Goal: Task Accomplishment & Management: Manage account settings

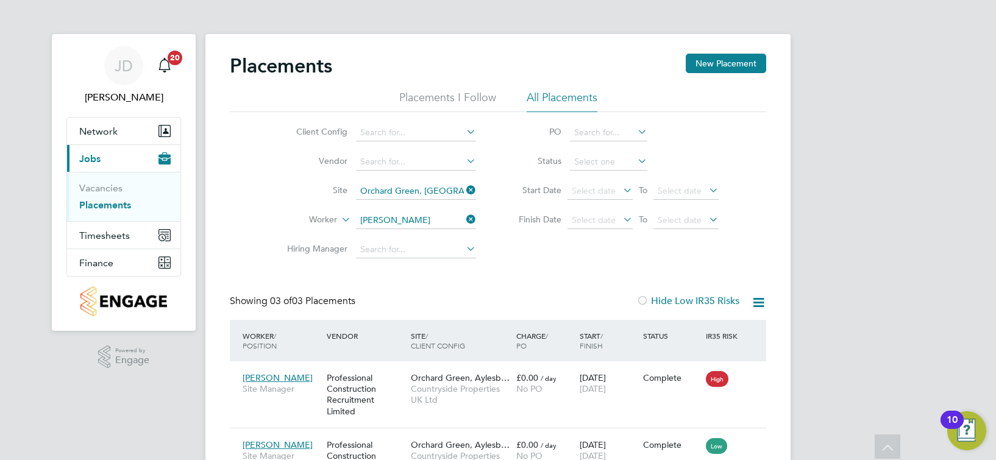
click at [346, 124] on div "Placements New Placement Placements I Follow All Placements Client Config Vendo…" at bounding box center [498, 308] width 537 height 509
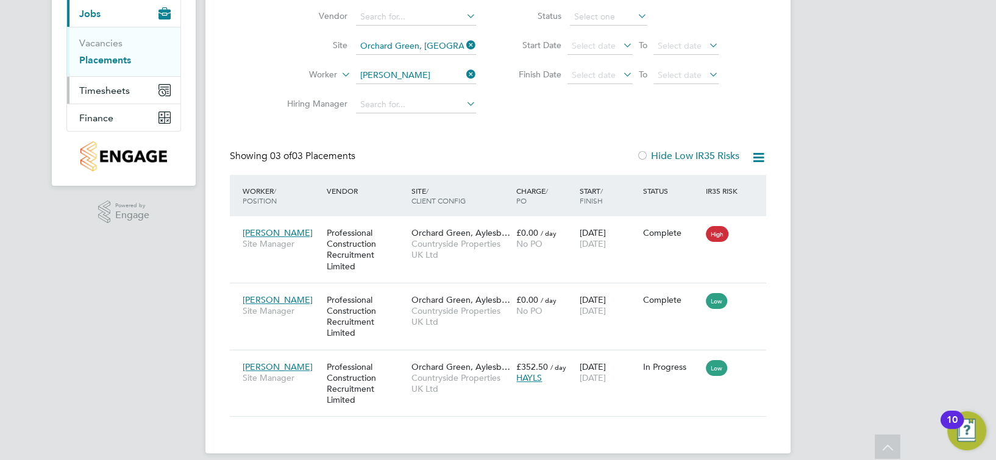
click at [114, 90] on span "Timesheets" at bounding box center [104, 91] width 51 height 12
click at [108, 66] on link "Timesheets" at bounding box center [104, 71] width 51 height 12
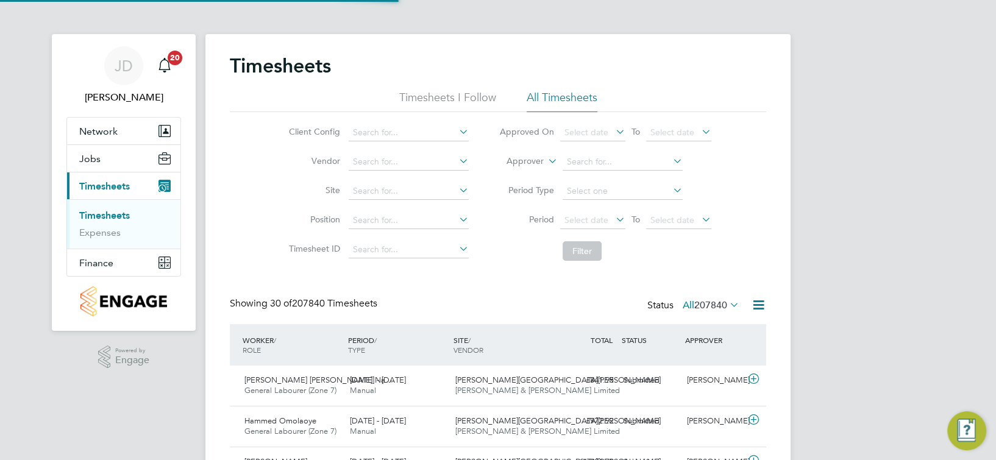
scroll to position [6, 5]
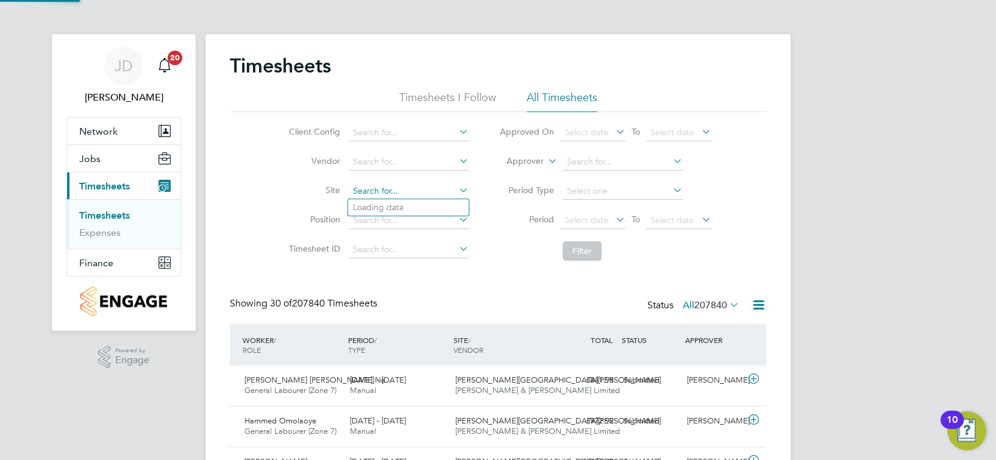
click at [367, 185] on input at bounding box center [409, 191] width 120 height 17
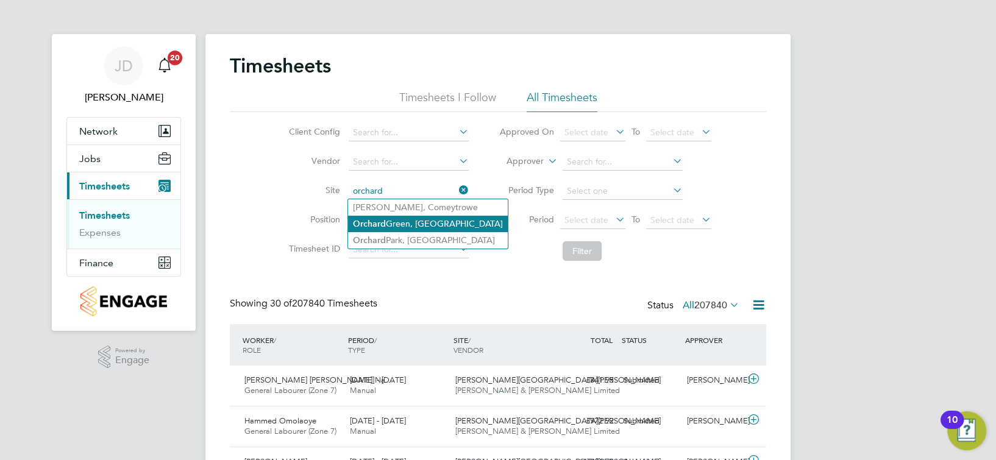
click at [415, 216] on li "Orchard Green, Aylesbury" at bounding box center [428, 224] width 160 height 16
type input "Orchard Green, [GEOGRAPHIC_DATA]"
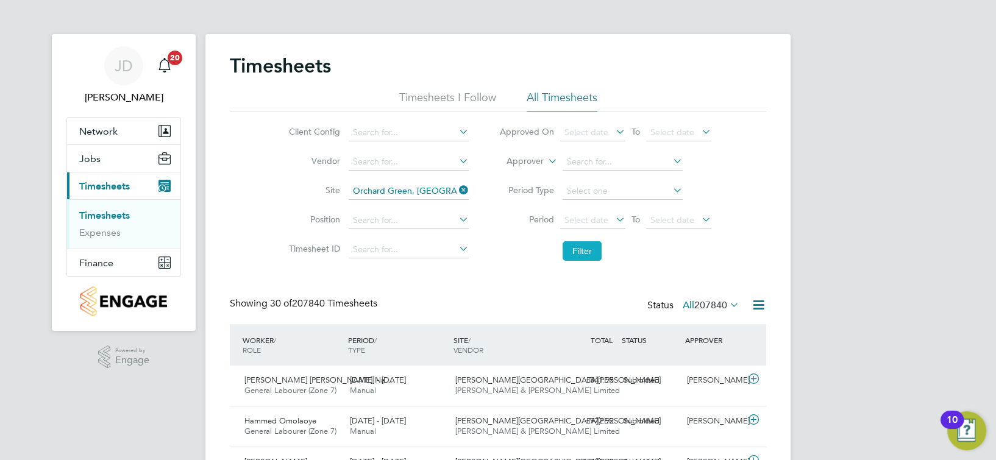
click at [566, 245] on button "Filter" at bounding box center [582, 251] width 39 height 20
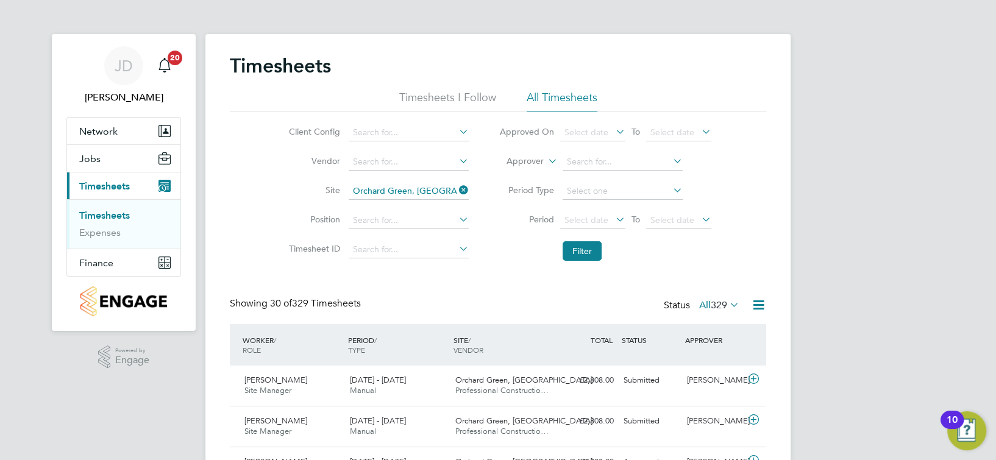
click at [703, 302] on label "All 329" at bounding box center [719, 305] width 40 height 12
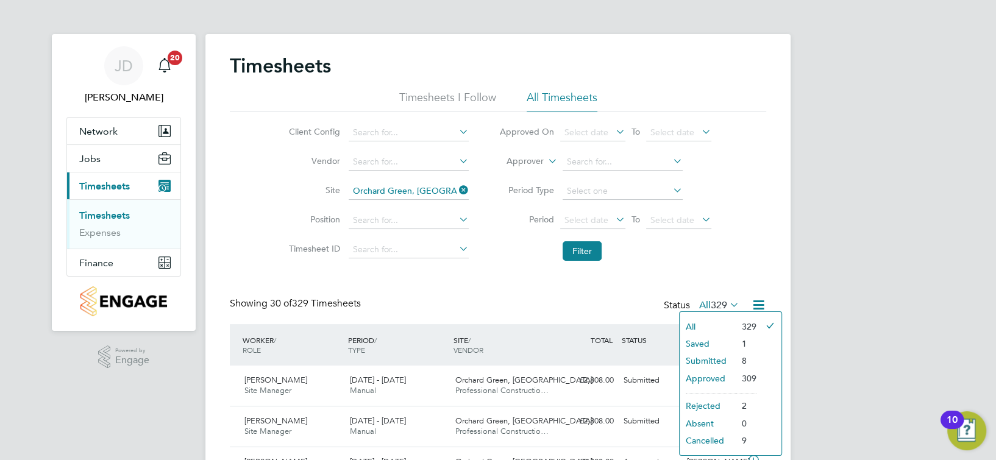
click at [709, 356] on li "Submitted" at bounding box center [708, 360] width 56 height 17
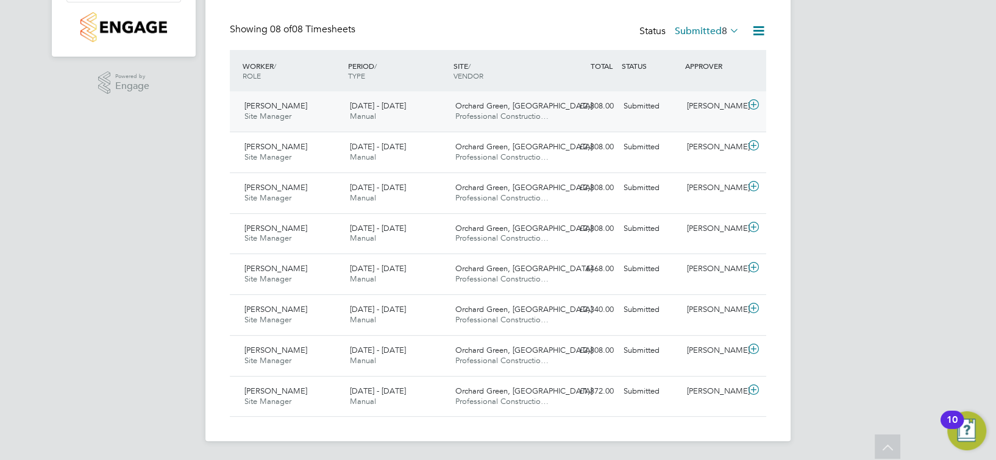
click at [703, 124] on div "Sam Drew Site Manager 15 - 21 Sep 2025 15 - 21 Sep 2025 Manual Orchard Green, A…" at bounding box center [498, 111] width 537 height 40
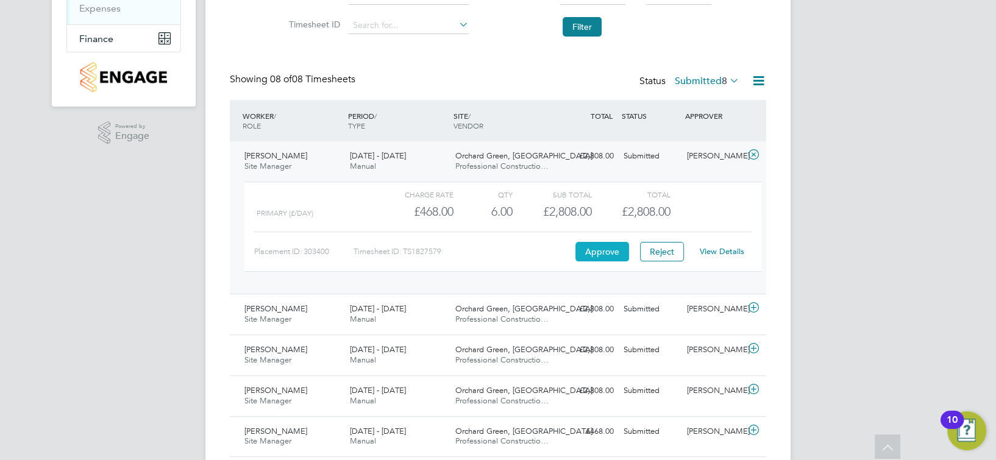
click at [598, 248] on button "Approve" at bounding box center [603, 252] width 54 height 20
click at [607, 306] on div "£2,808.00 Submitted" at bounding box center [587, 309] width 63 height 20
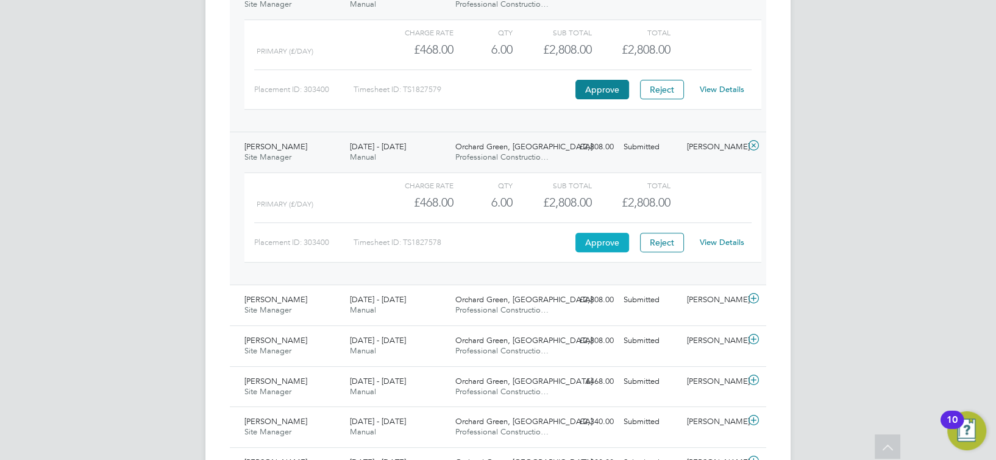
click at [600, 237] on button "Approve" at bounding box center [603, 243] width 54 height 20
click at [513, 308] on span "Professional Constructio…" at bounding box center [502, 310] width 93 height 10
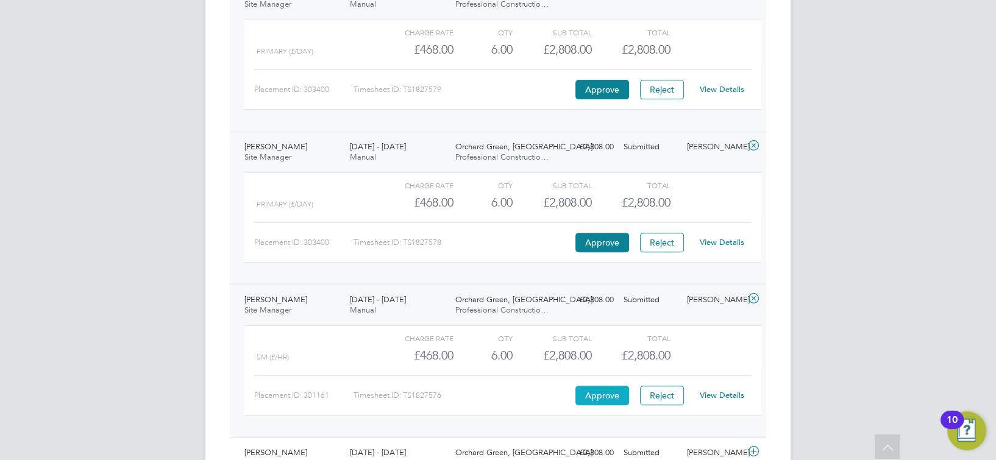
click at [607, 390] on button "Approve" at bounding box center [603, 396] width 54 height 20
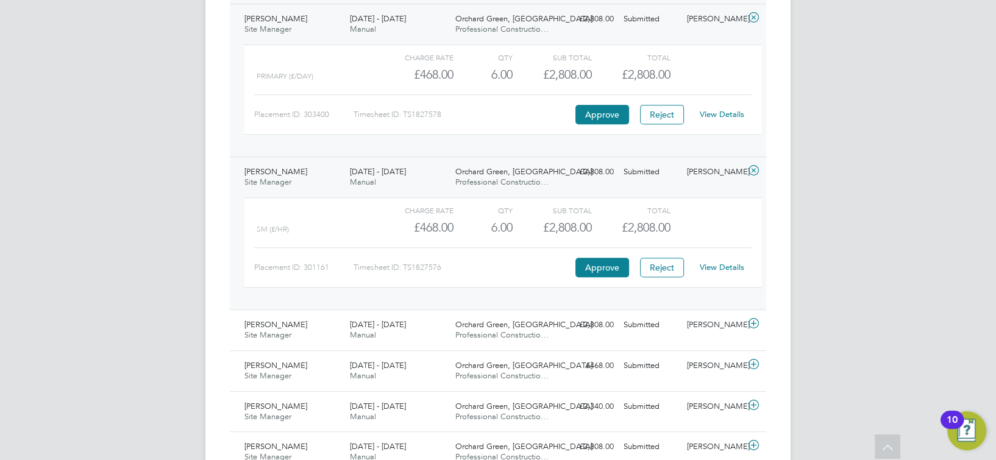
scroll to position [610, 0]
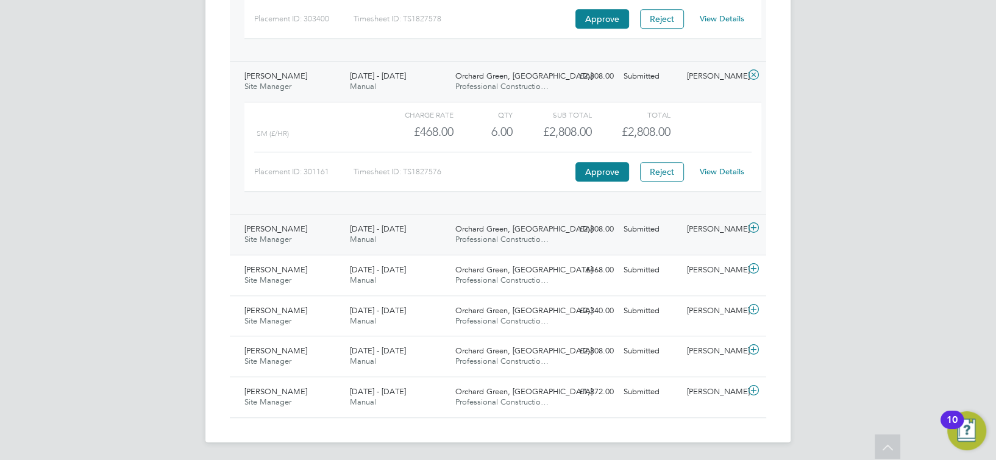
click at [577, 229] on div "£2,808.00 Submitted" at bounding box center [587, 230] width 63 height 20
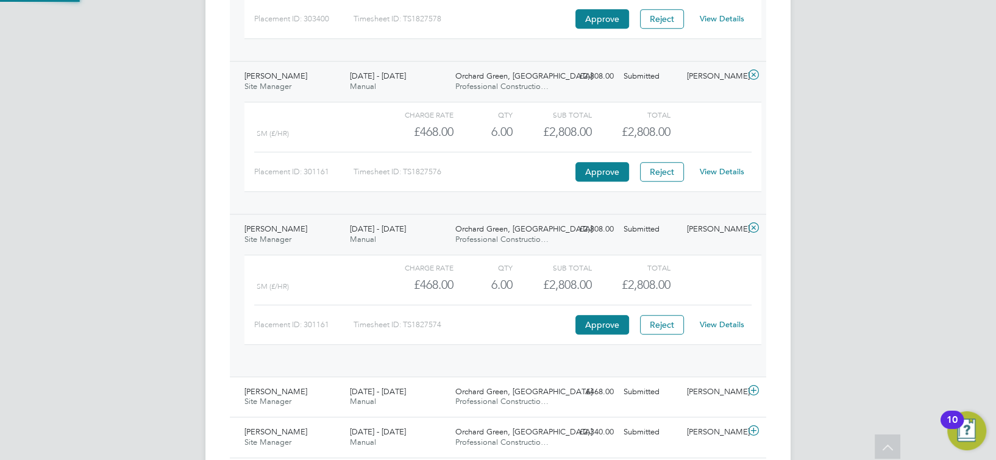
scroll to position [21, 119]
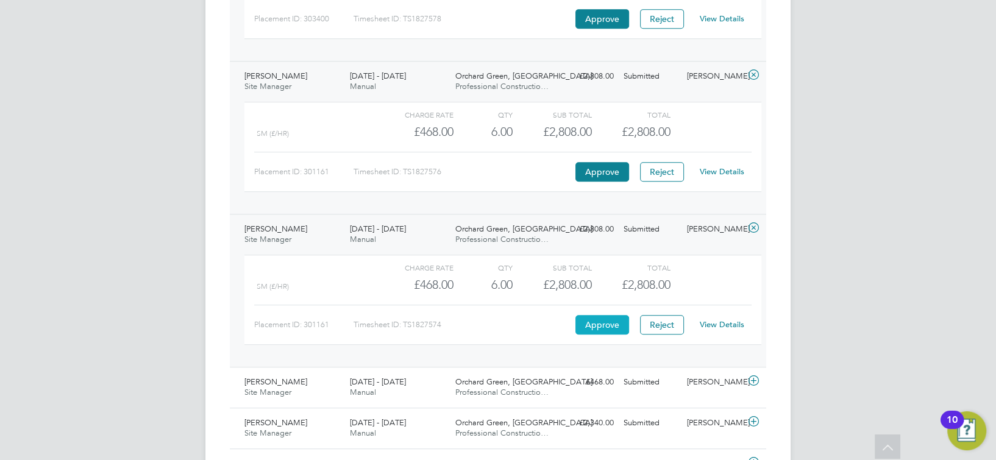
click at [598, 324] on button "Approve" at bounding box center [603, 325] width 54 height 20
click at [611, 377] on div "£468.00 Submitted" at bounding box center [587, 383] width 63 height 20
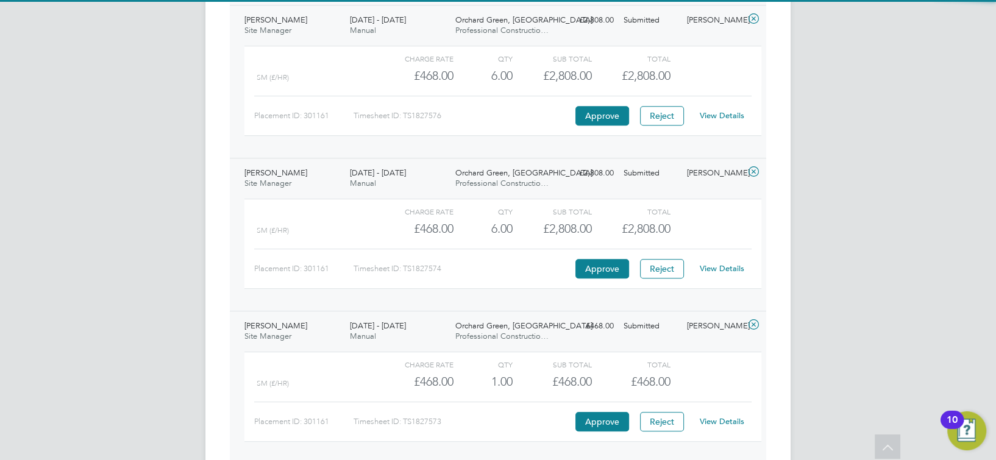
scroll to position [773, 0]
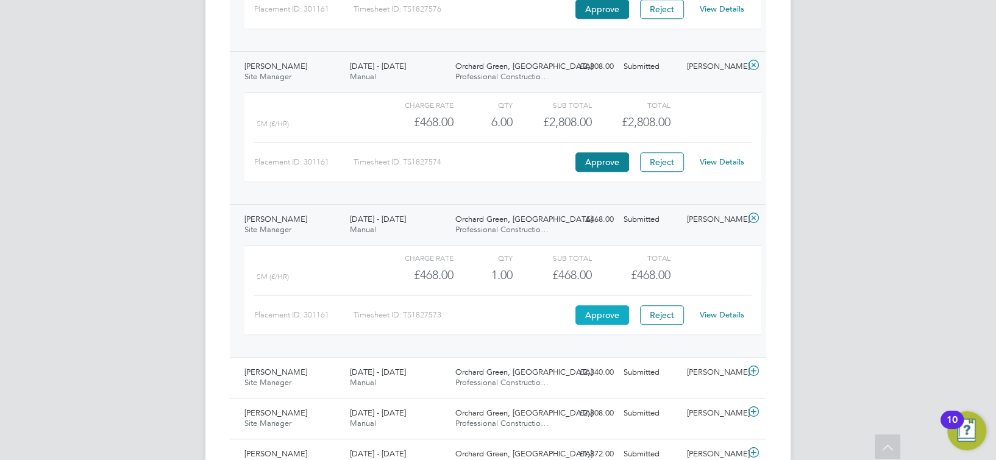
click at [609, 317] on button "Approve" at bounding box center [603, 316] width 54 height 20
click at [578, 370] on div "£2,340.00 Submitted" at bounding box center [587, 373] width 63 height 20
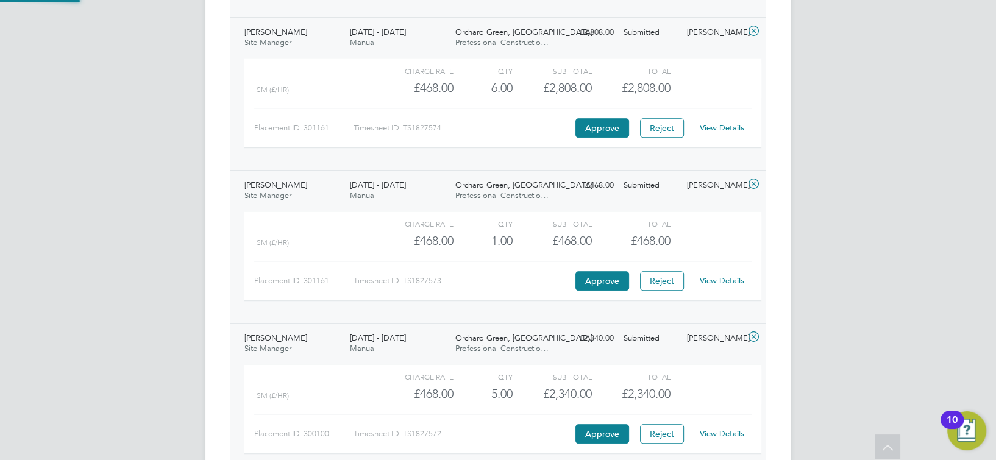
scroll to position [946, 0]
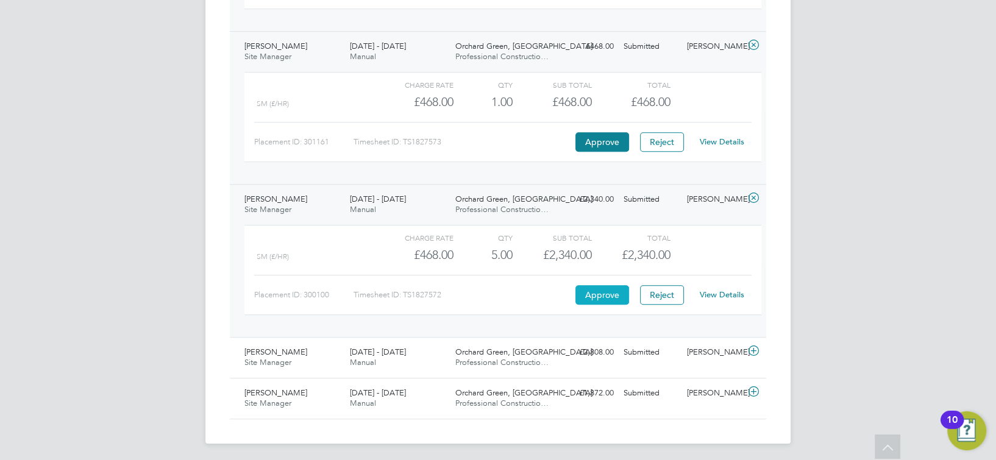
click at [607, 286] on button "Approve" at bounding box center [603, 295] width 54 height 20
click at [515, 362] on span "Professional Constructio…" at bounding box center [502, 362] width 93 height 10
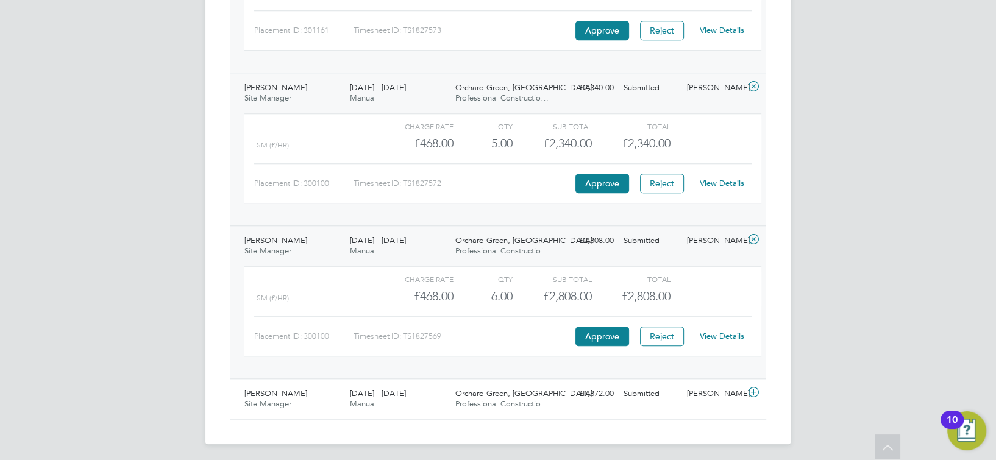
scroll to position [1059, 0]
click at [607, 333] on button "Approve" at bounding box center [603, 336] width 54 height 20
click at [559, 399] on div "£1,872.00 Submitted" at bounding box center [587, 394] width 63 height 20
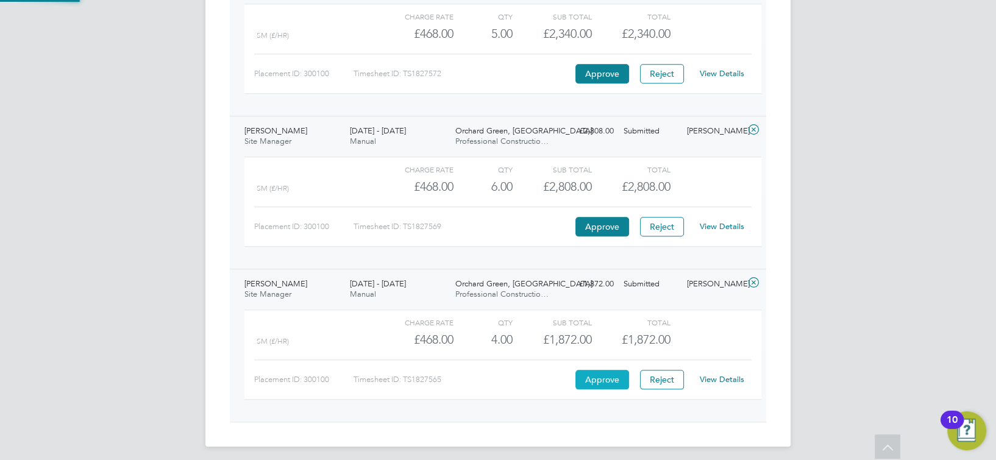
scroll to position [1171, 0]
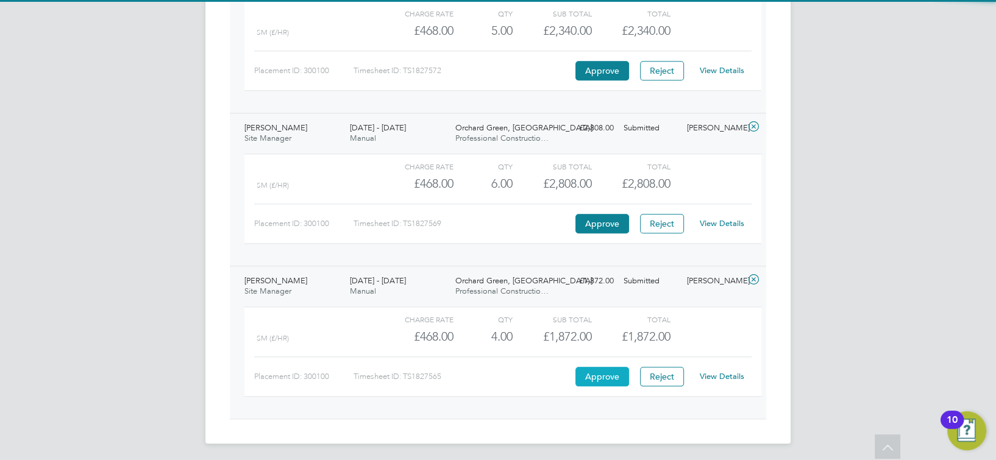
click at [617, 368] on button "Approve" at bounding box center [603, 377] width 54 height 20
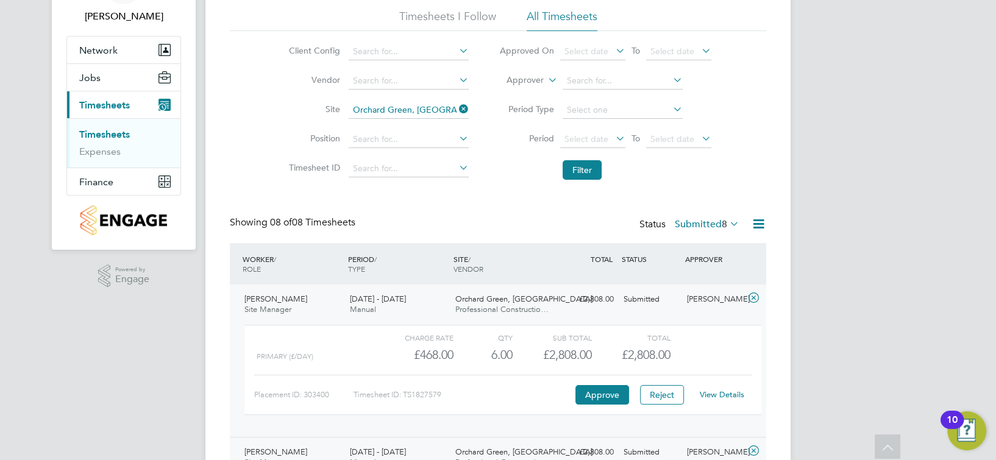
scroll to position [0, 0]
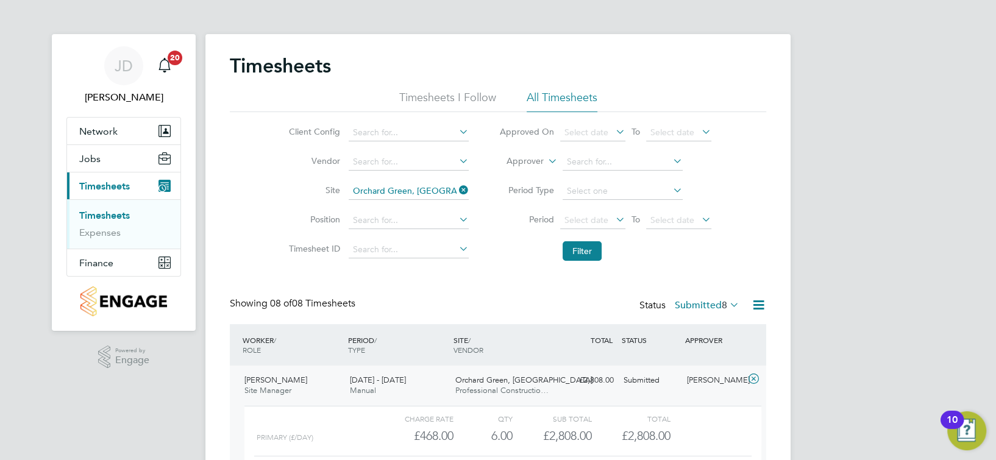
click at [735, 265] on div "Client Config Vendor Site Orchard Green, Aylesbury Position Timesheet ID Approv…" at bounding box center [498, 189] width 537 height 155
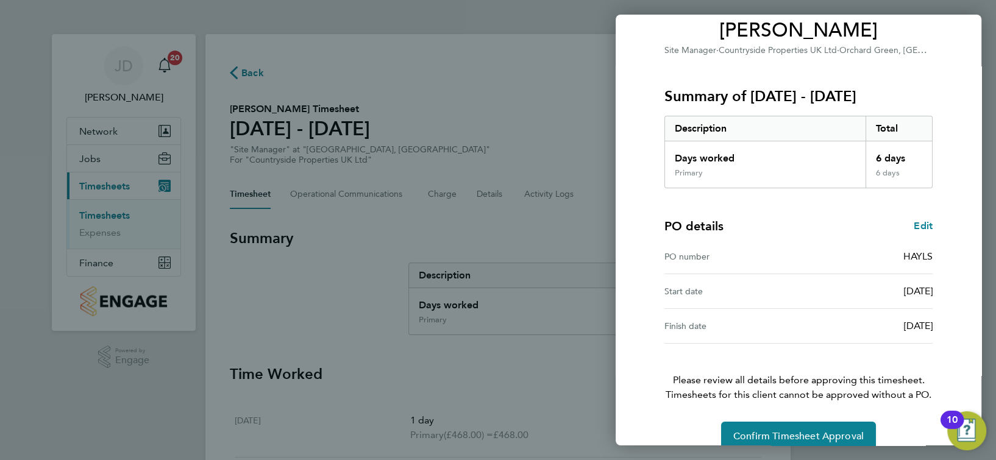
scroll to position [123, 0]
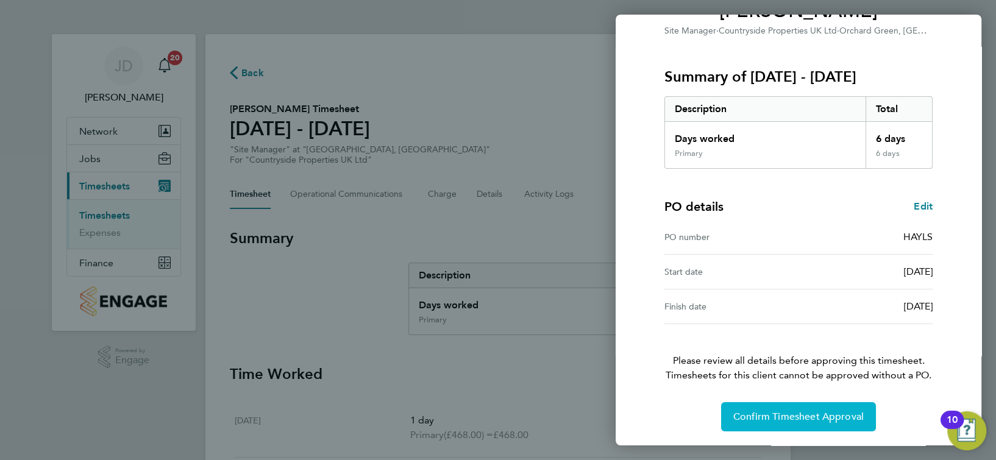
click at [788, 413] on span "Confirm Timesheet Approval" at bounding box center [799, 417] width 131 height 12
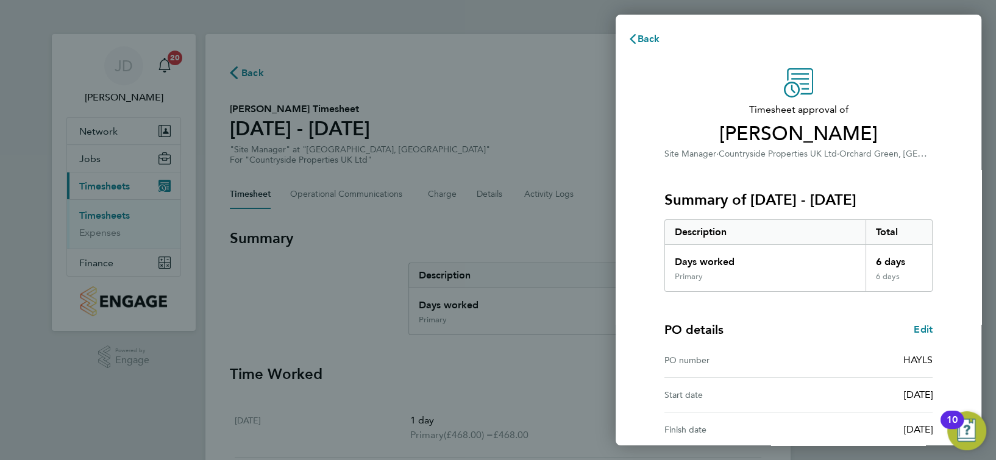
scroll to position [123, 0]
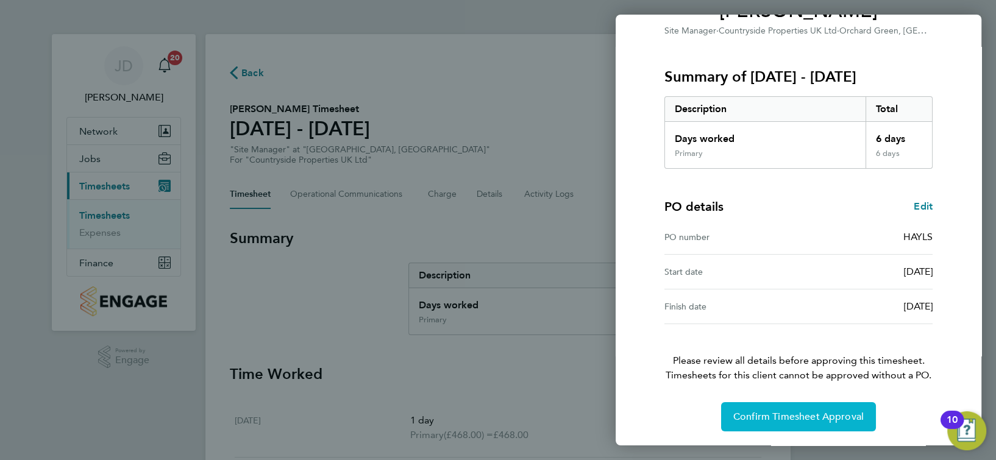
click at [795, 413] on span "Confirm Timesheet Approval" at bounding box center [799, 417] width 131 height 12
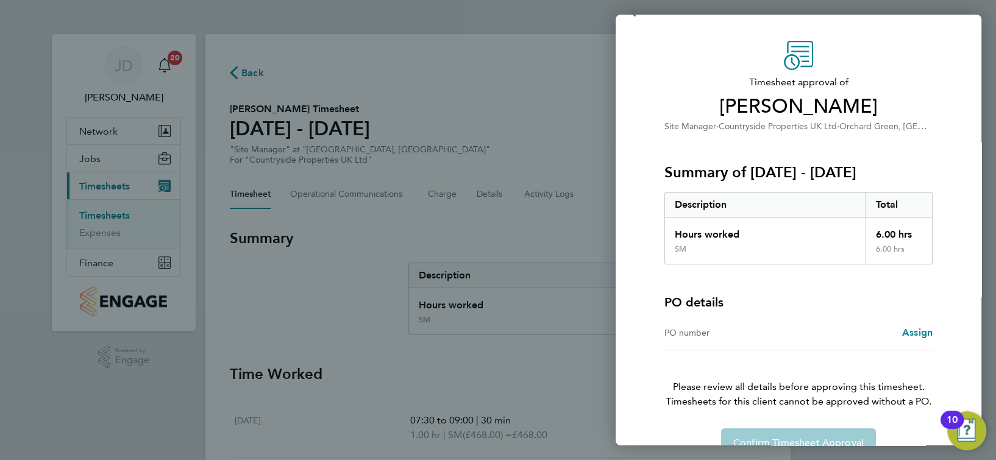
scroll to position [54, 0]
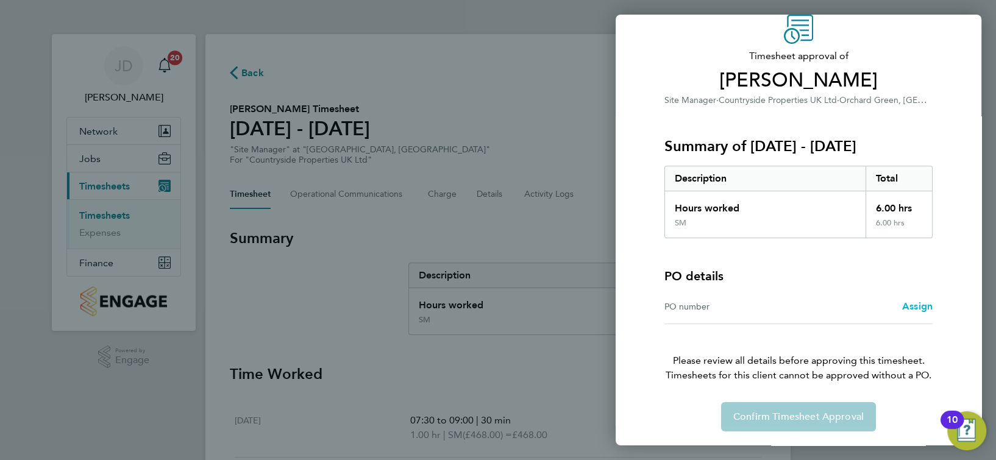
click at [924, 304] on span "Assign" at bounding box center [918, 307] width 30 height 12
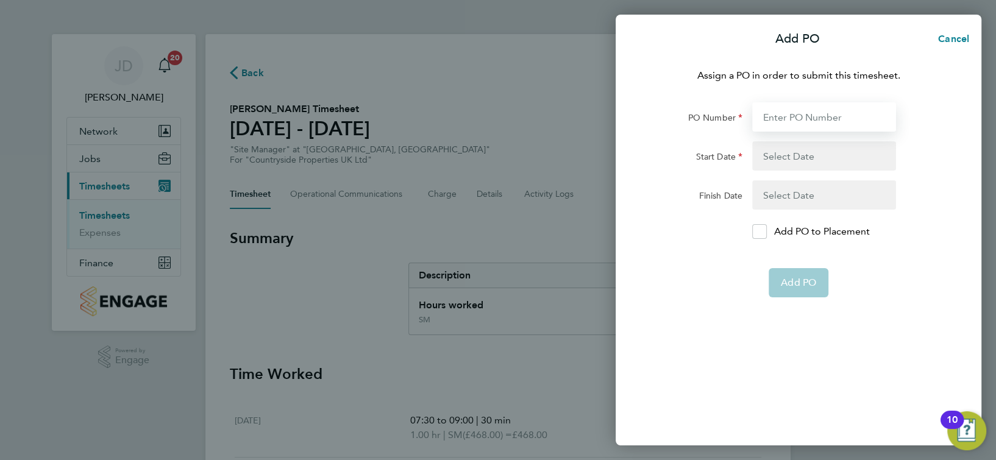
click at [785, 122] on input "PO Number" at bounding box center [825, 116] width 144 height 29
type input "S-HAYLS/00249"
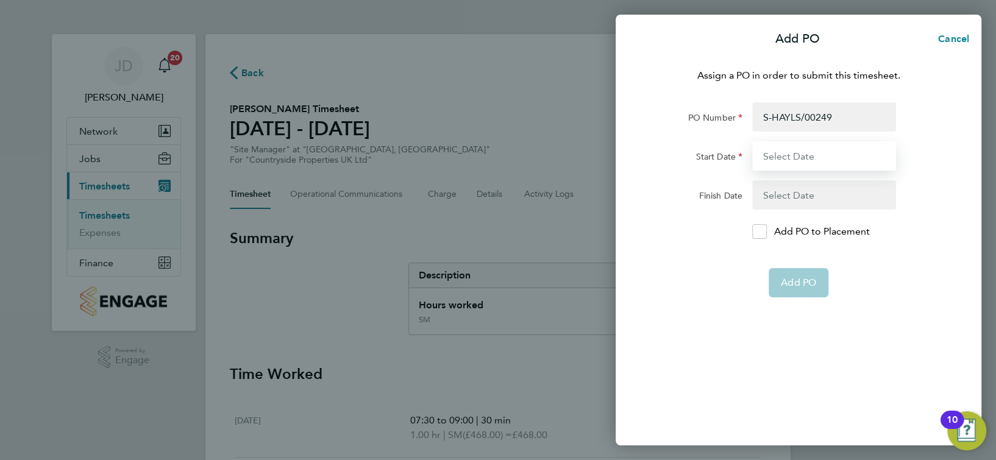
type input "08 Sep 25"
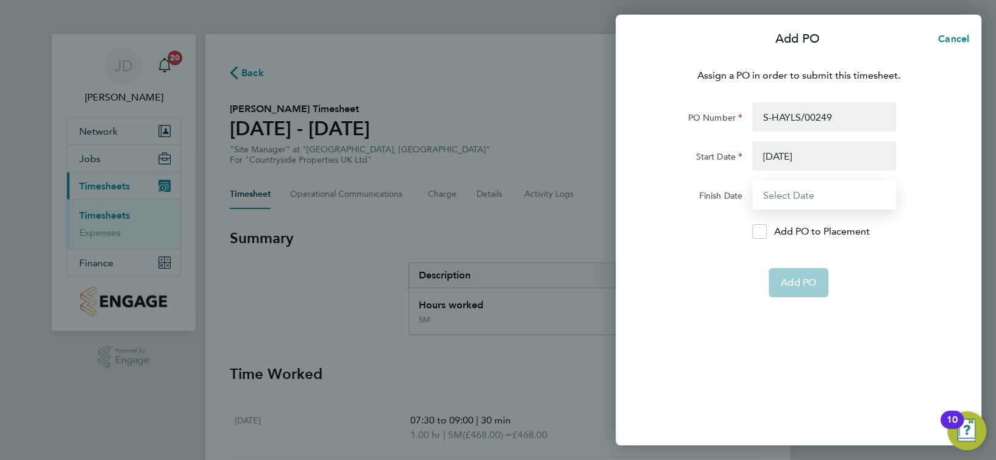
type input "14 Sep 25"
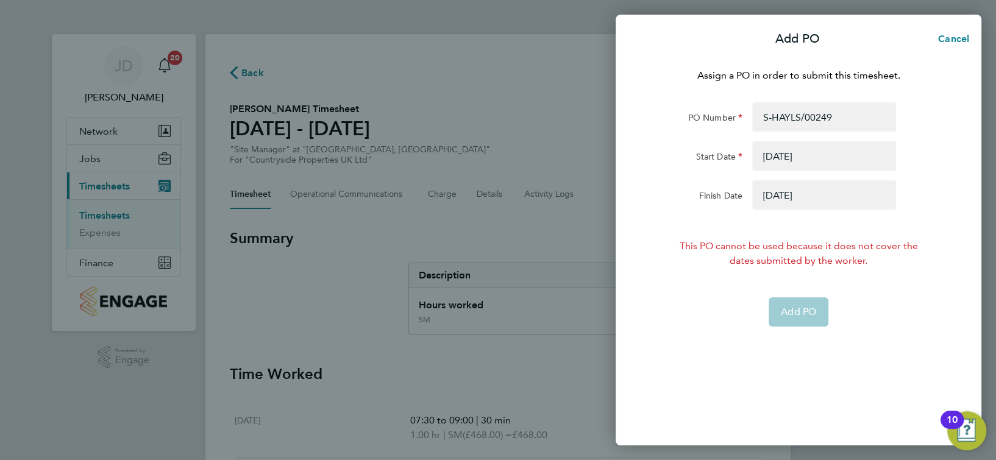
click at [791, 149] on button "button" at bounding box center [825, 155] width 144 height 29
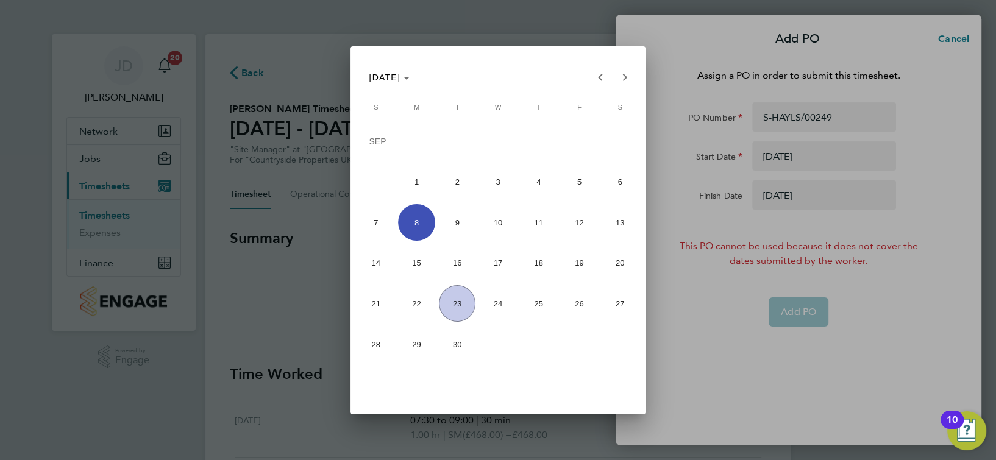
click at [531, 309] on span "25" at bounding box center [539, 303] width 37 height 37
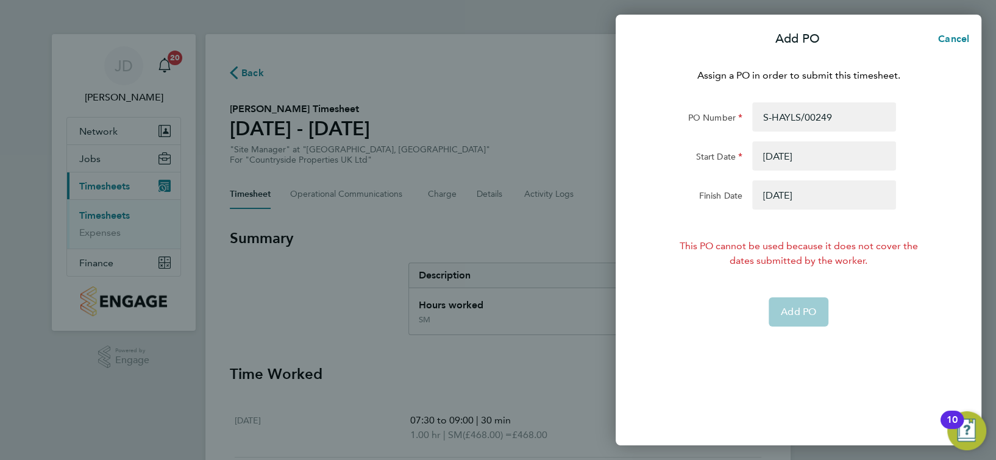
click at [798, 200] on button "button" at bounding box center [825, 195] width 144 height 29
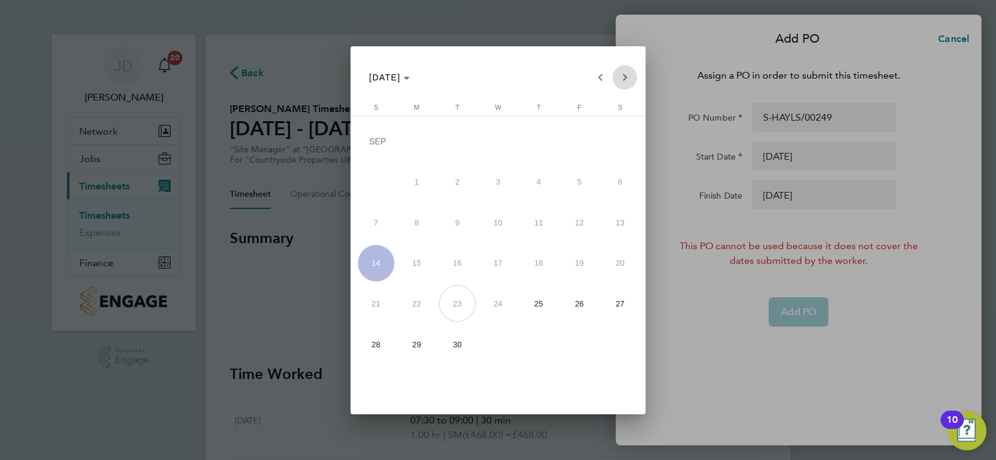
click at [625, 76] on span "Next month" at bounding box center [625, 77] width 24 height 24
click at [601, 79] on span "Previous month" at bounding box center [600, 77] width 24 height 24
click at [595, 83] on span "Previous month" at bounding box center [600, 77] width 24 height 24
click at [418, 306] on span "25" at bounding box center [416, 306] width 37 height 37
click at [710, 148] on div at bounding box center [498, 230] width 996 height 460
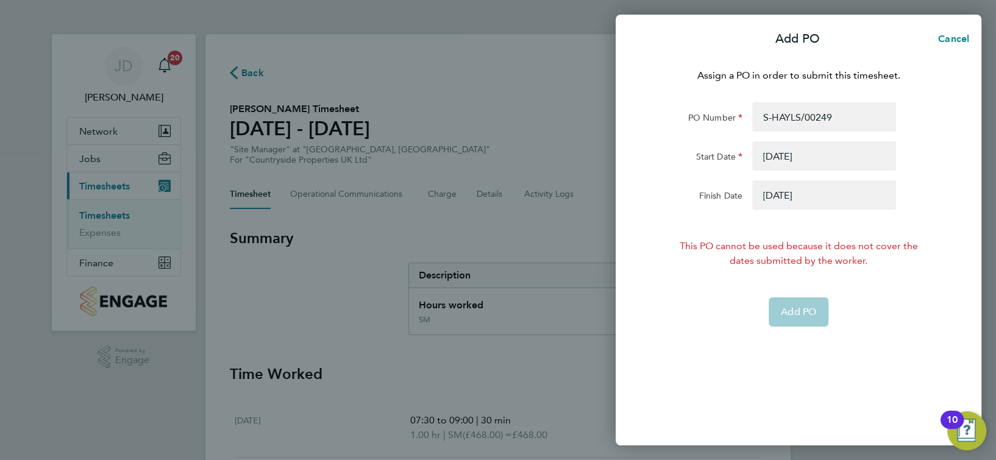
click at [793, 154] on button "button" at bounding box center [825, 155] width 144 height 29
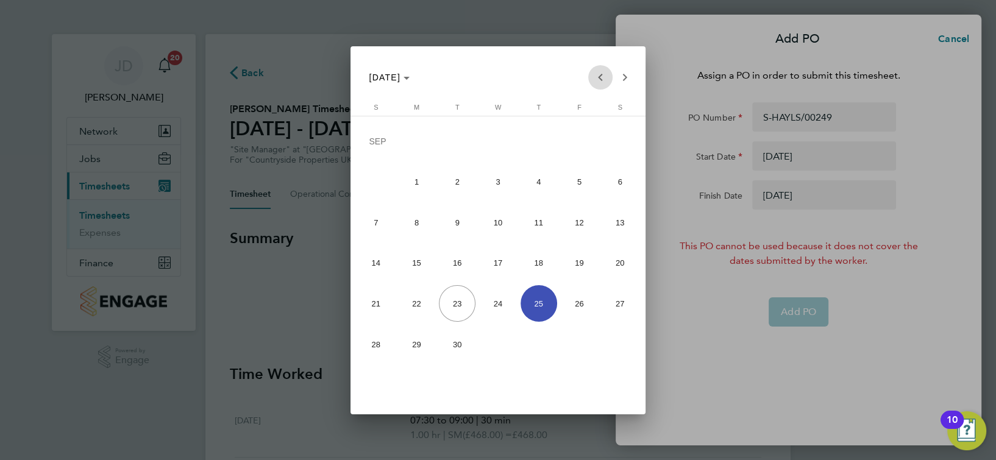
click at [599, 77] on span "Previous month" at bounding box center [600, 77] width 24 height 24
click at [422, 309] on span "25" at bounding box center [416, 306] width 37 height 37
type input "25 Aug 25"
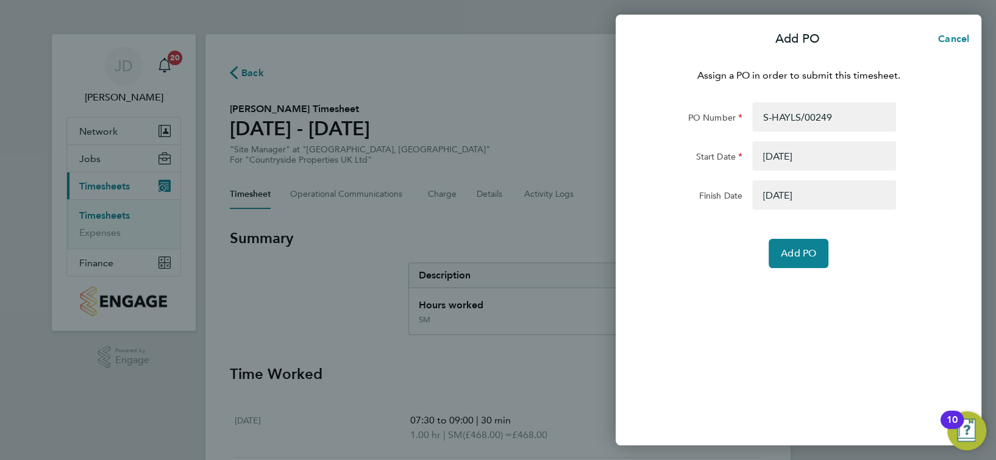
click at [764, 196] on button "button" at bounding box center [825, 195] width 144 height 29
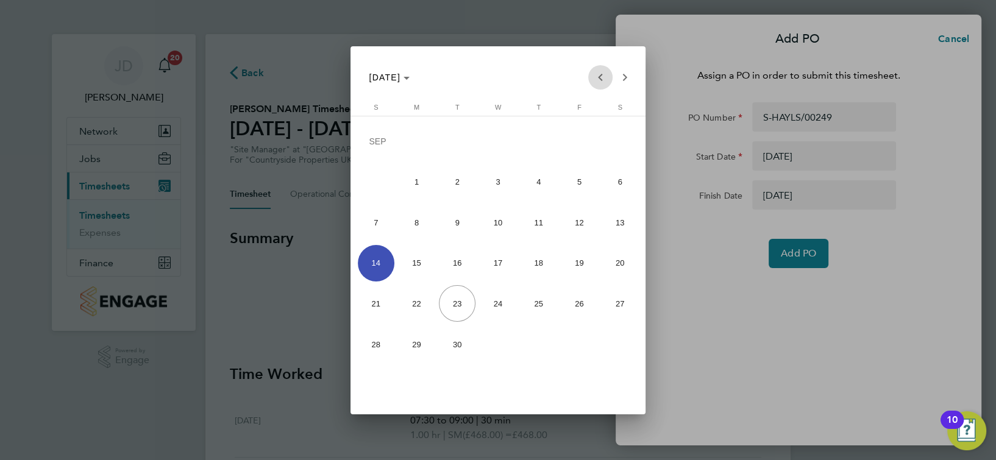
drag, startPoint x: 603, startPoint y: 77, endPoint x: 575, endPoint y: 117, distance: 48.7
click at [602, 76] on span "Previous month" at bounding box center [600, 77] width 24 height 24
click at [380, 349] on span "31" at bounding box center [376, 347] width 37 height 37
type input "31 Aug 25"
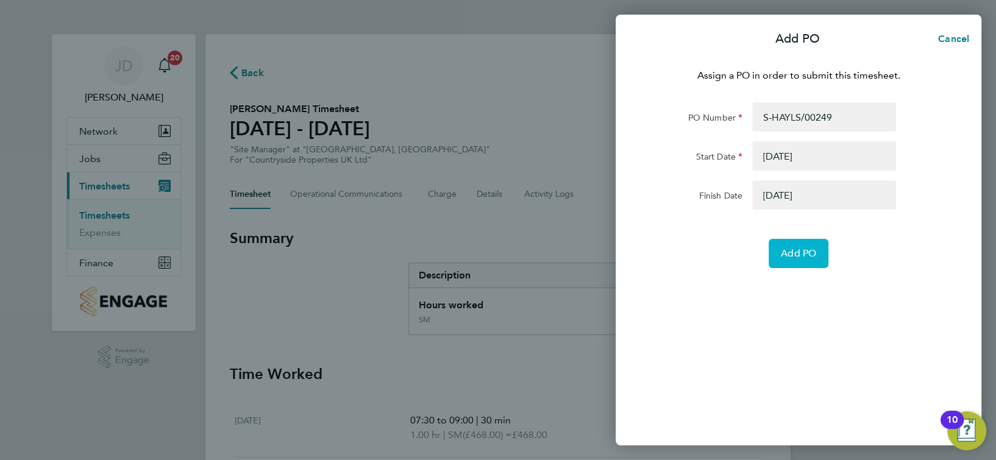
click at [793, 254] on span "Add PO" at bounding box center [798, 254] width 35 height 12
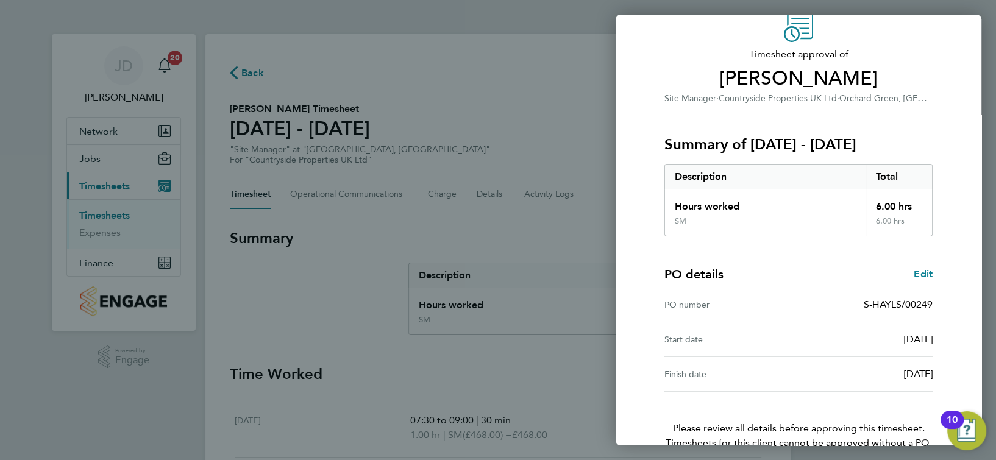
scroll to position [123, 0]
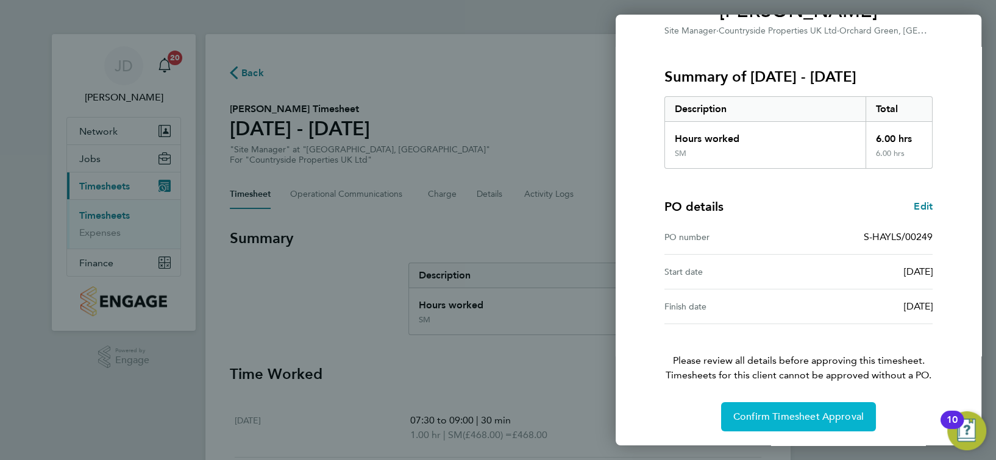
click at [796, 411] on span "Confirm Timesheet Approval" at bounding box center [799, 417] width 131 height 12
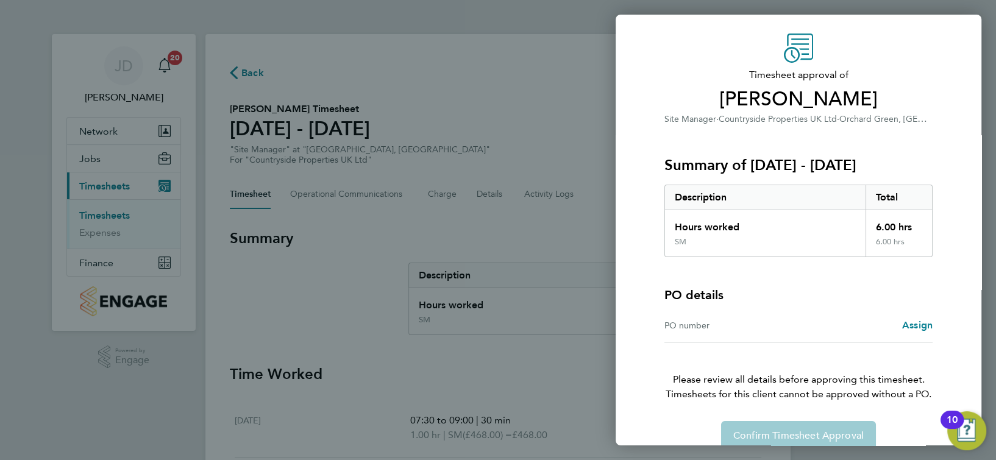
scroll to position [54, 0]
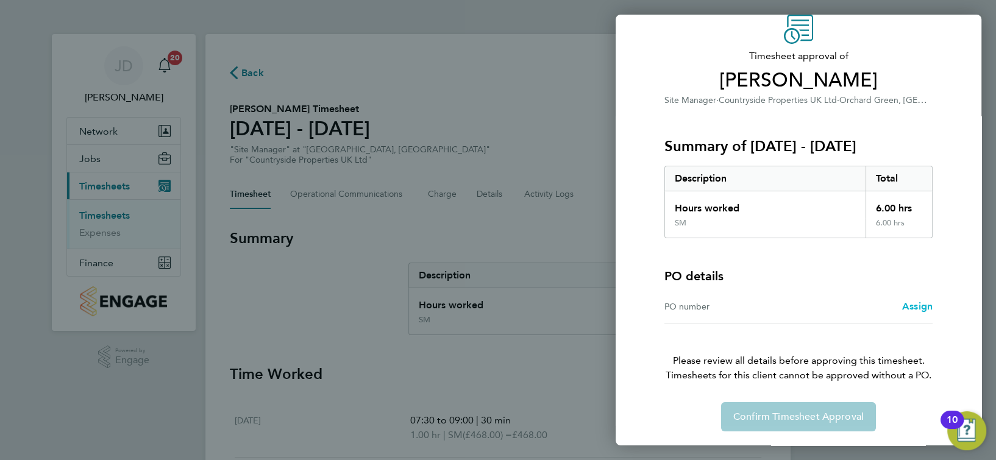
drag, startPoint x: 895, startPoint y: 305, endPoint x: 903, endPoint y: 306, distance: 8.0
click at [896, 305] on div "Assign" at bounding box center [866, 306] width 134 height 15
click at [905, 306] on span "Assign" at bounding box center [918, 307] width 30 height 12
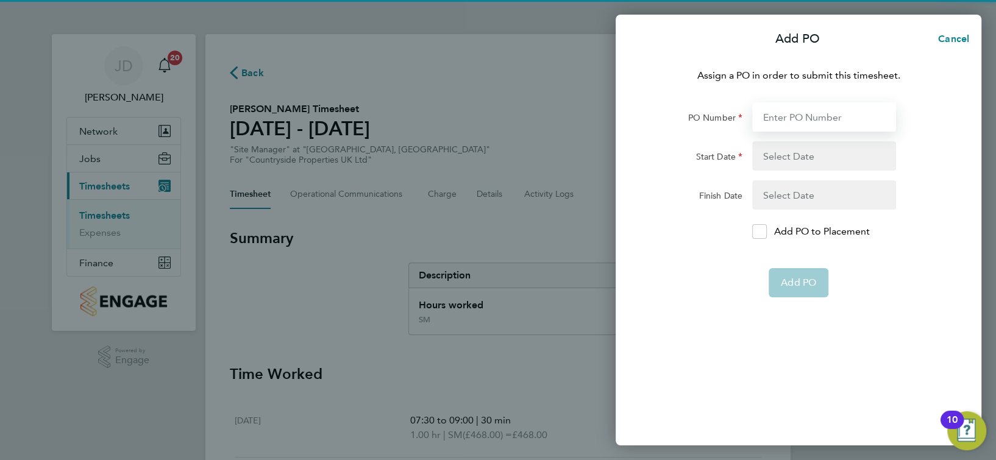
click at [823, 122] on input "PO Number" at bounding box center [825, 116] width 144 height 29
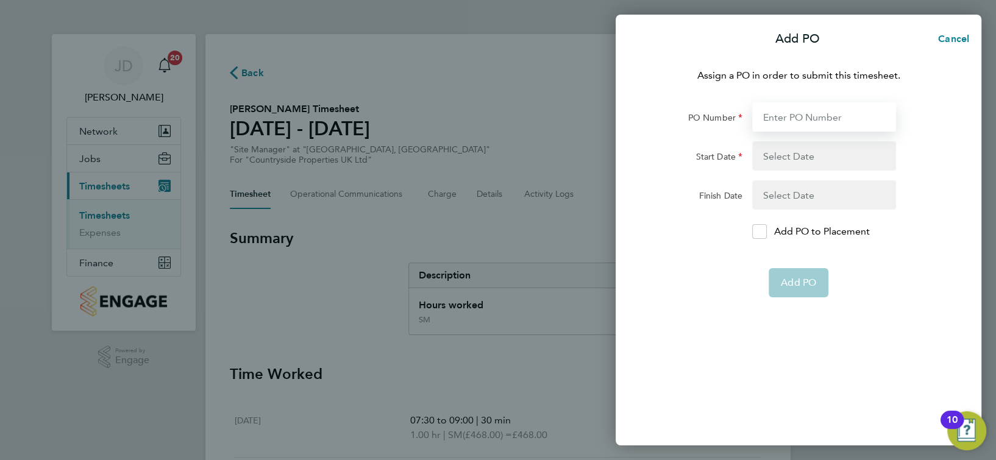
type input "S-HAYLS/00249"
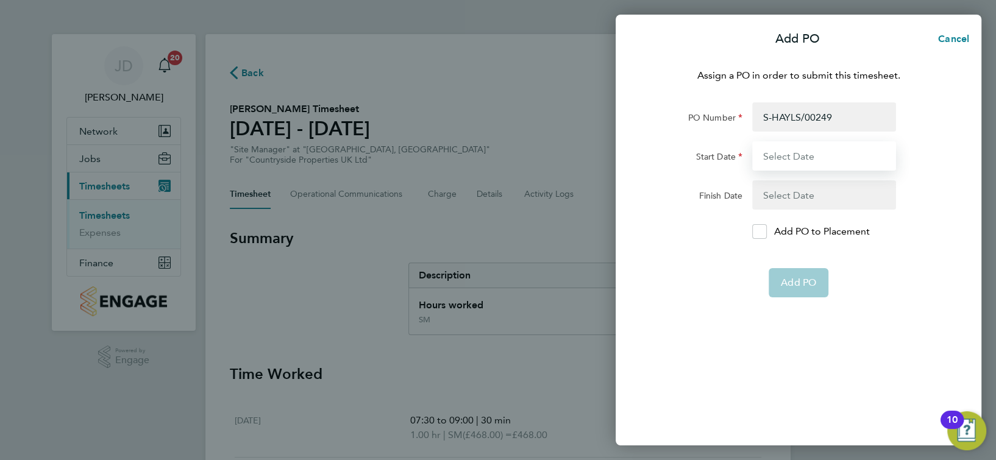
type input "25 Aug 25"
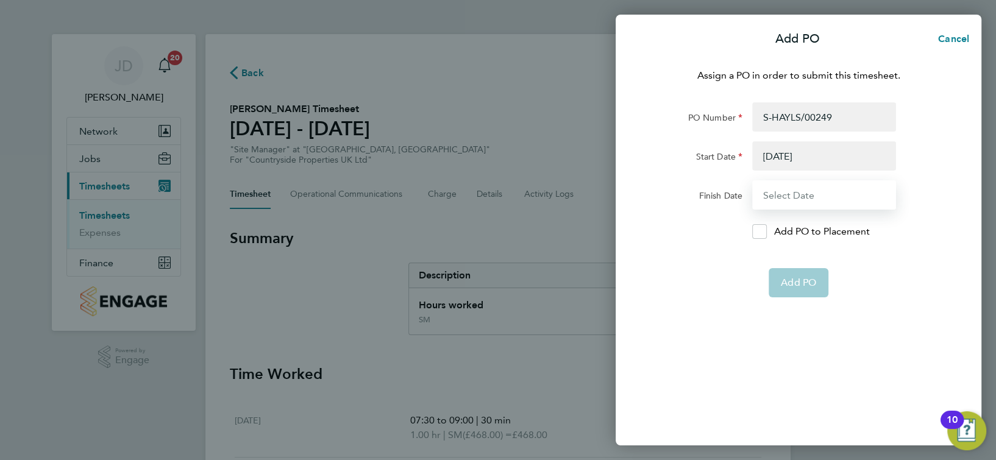
type input "31 Aug 25"
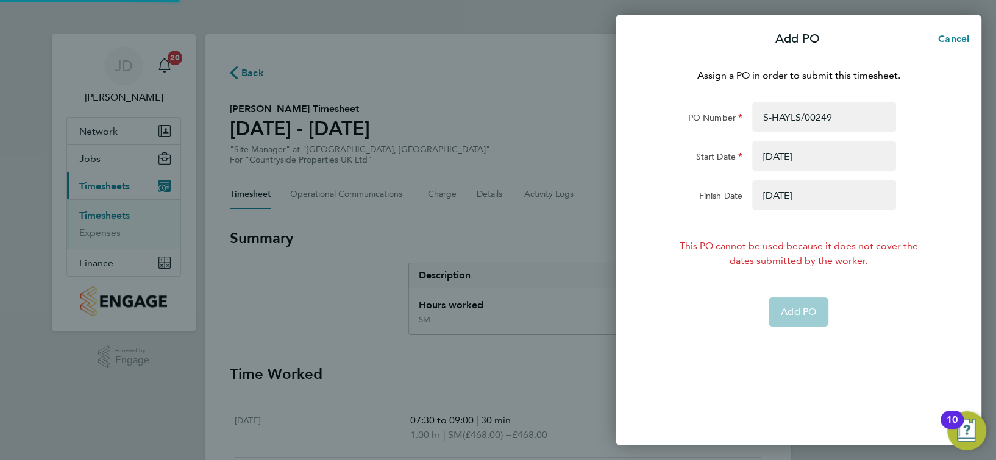
click at [797, 159] on button "button" at bounding box center [825, 155] width 144 height 29
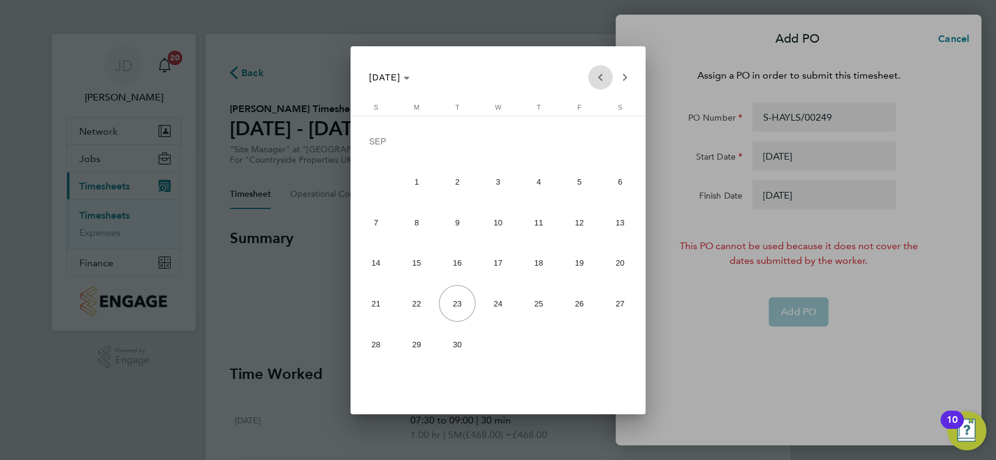
click at [589, 80] on span "Previous month" at bounding box center [600, 77] width 24 height 24
click at [414, 259] on span "18" at bounding box center [416, 266] width 37 height 37
type input "[DATE]"
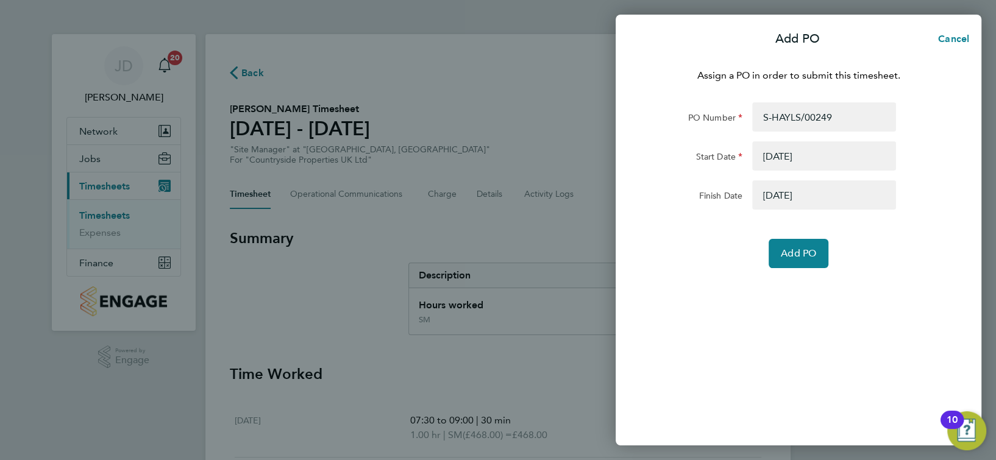
click at [793, 187] on button "button" at bounding box center [825, 195] width 144 height 29
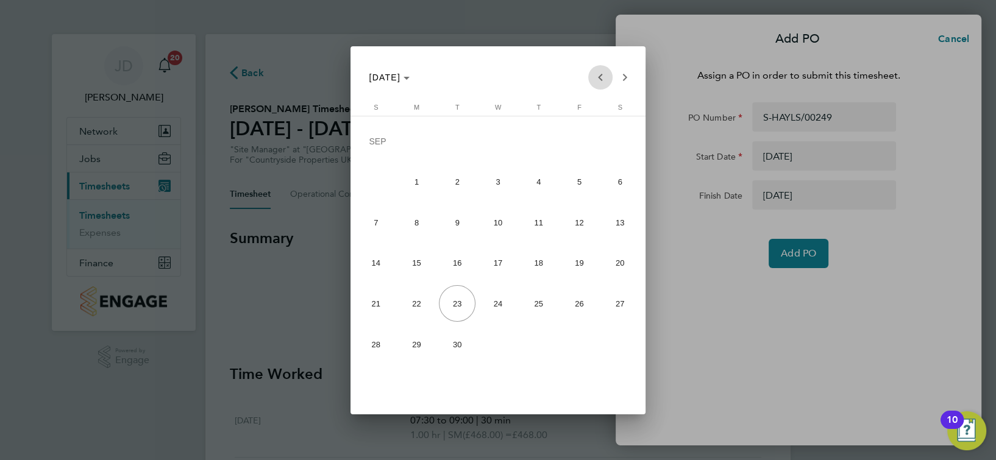
click at [595, 74] on span "Previous month" at bounding box center [600, 77] width 24 height 24
click at [368, 306] on span "24" at bounding box center [376, 306] width 37 height 37
type input "[DATE]"
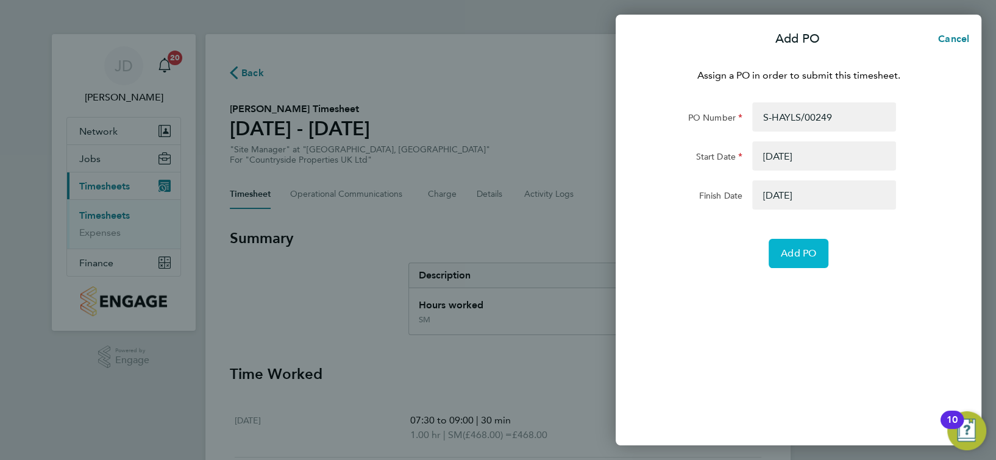
click at [793, 252] on span "Add PO" at bounding box center [798, 254] width 35 height 12
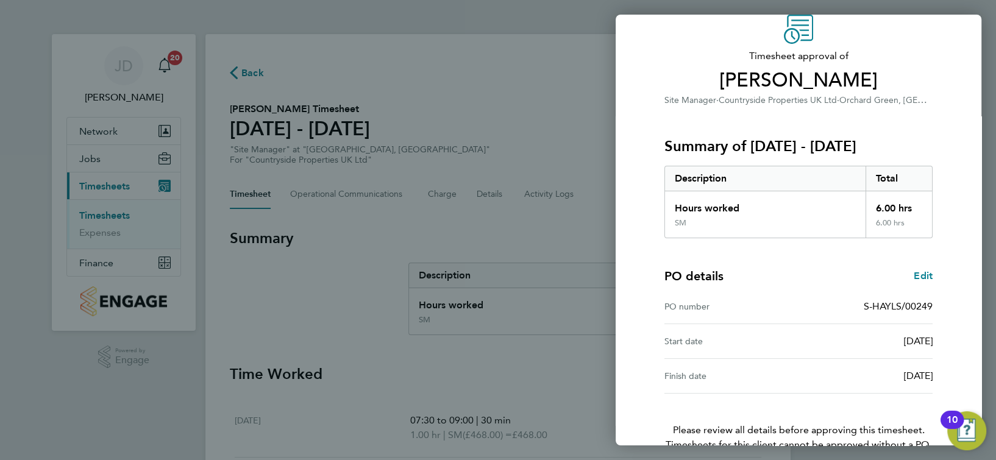
scroll to position [123, 0]
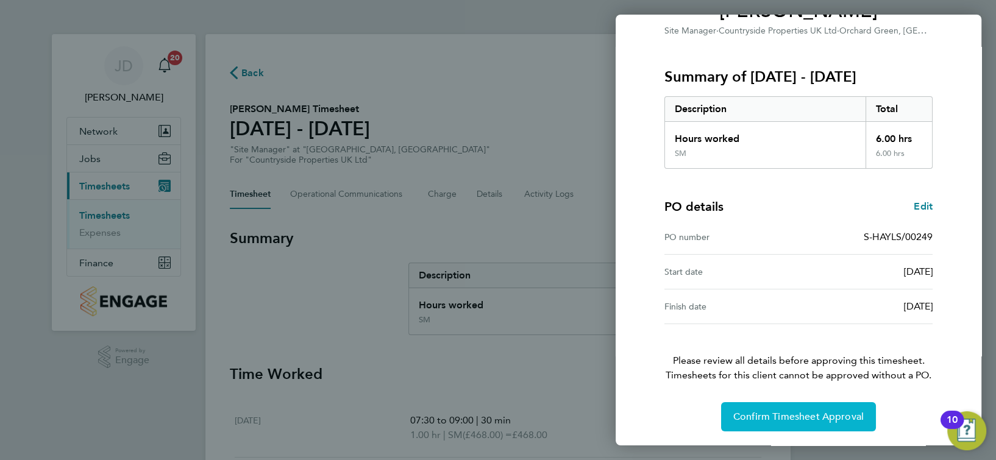
click at [782, 409] on button "Confirm Timesheet Approval" at bounding box center [798, 416] width 155 height 29
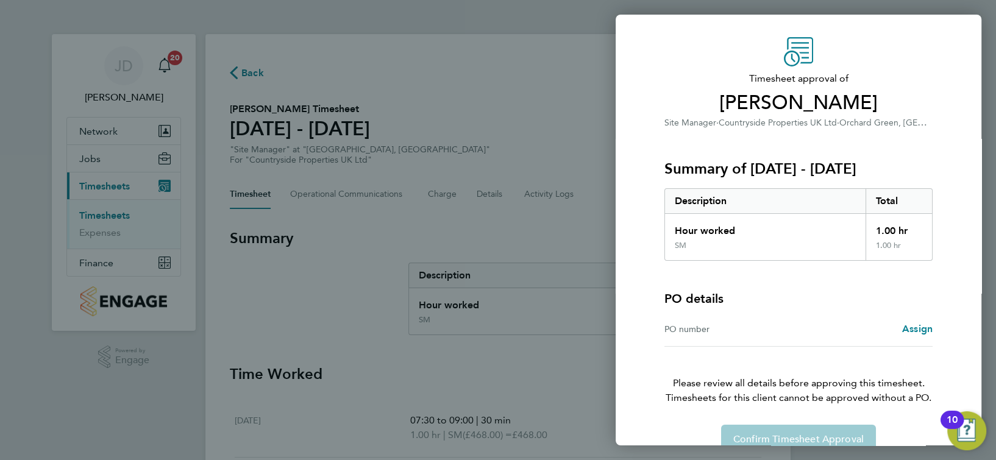
scroll to position [54, 0]
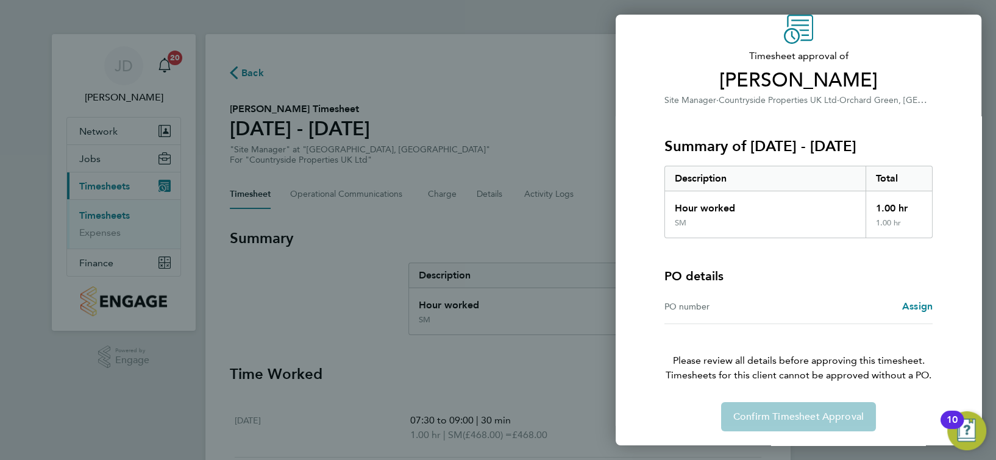
click at [912, 313] on div "PO number Assign" at bounding box center [799, 307] width 268 height 35
click at [915, 307] on span "Assign" at bounding box center [918, 307] width 30 height 12
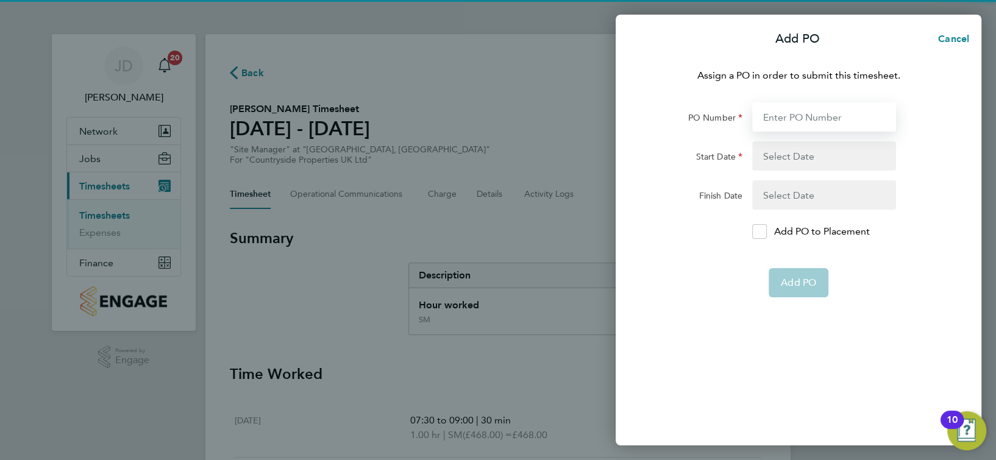
click at [821, 119] on input "PO Number" at bounding box center [825, 116] width 144 height 29
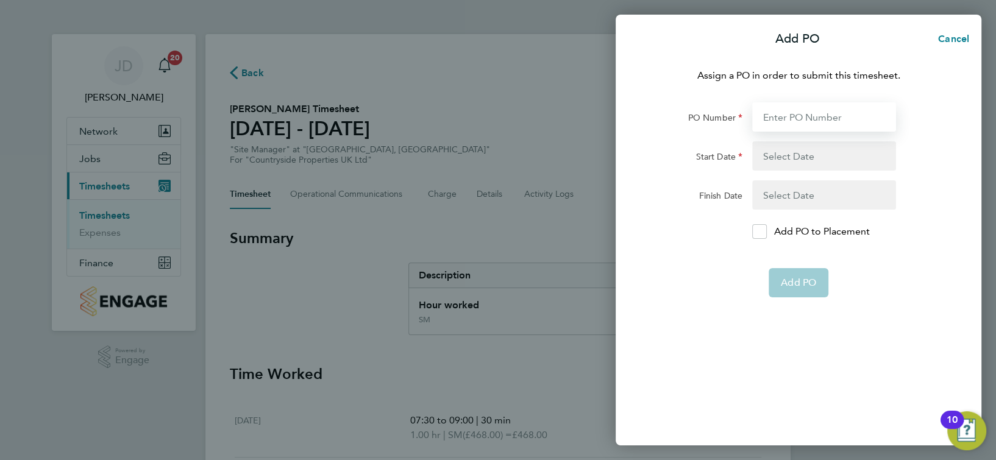
type input "S-HAYLS/00249"
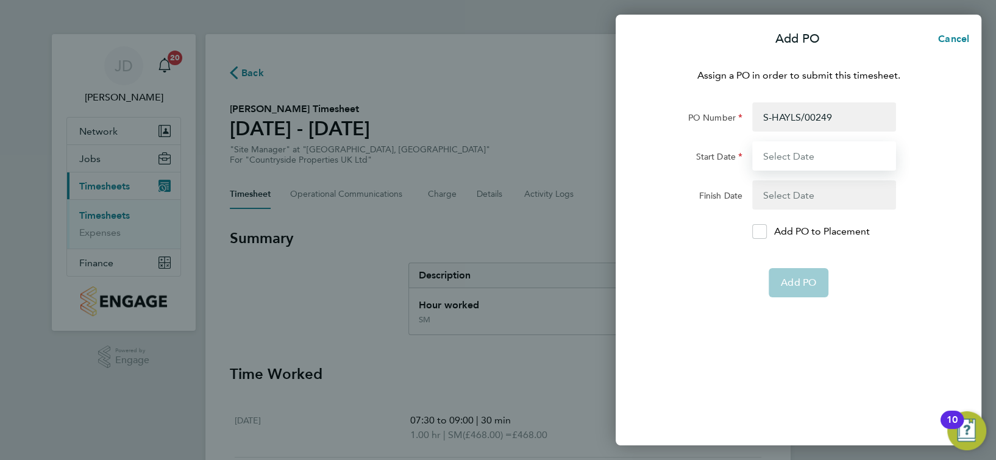
type input "[DATE]"
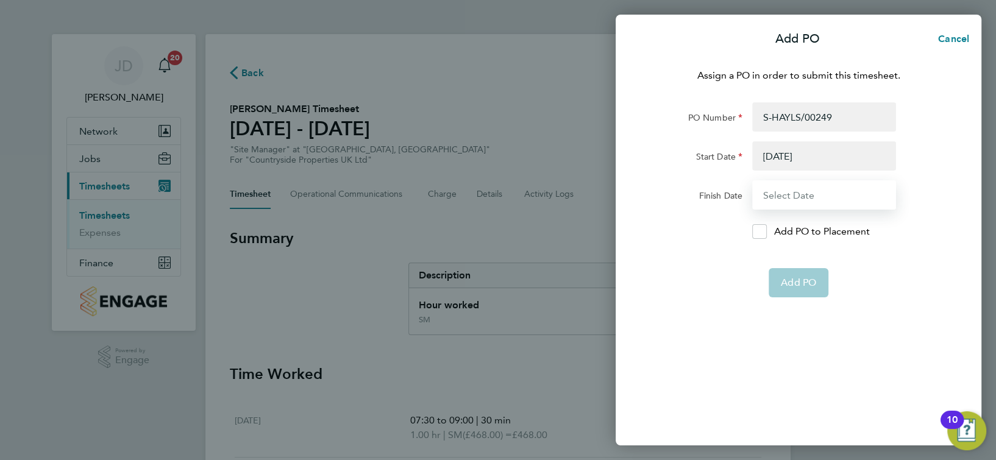
type input "[DATE]"
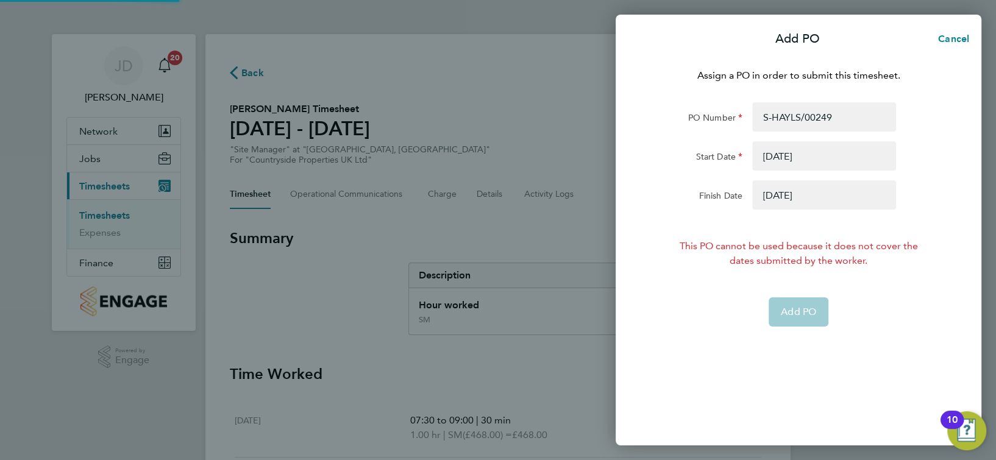
click at [800, 156] on button "button" at bounding box center [825, 155] width 144 height 29
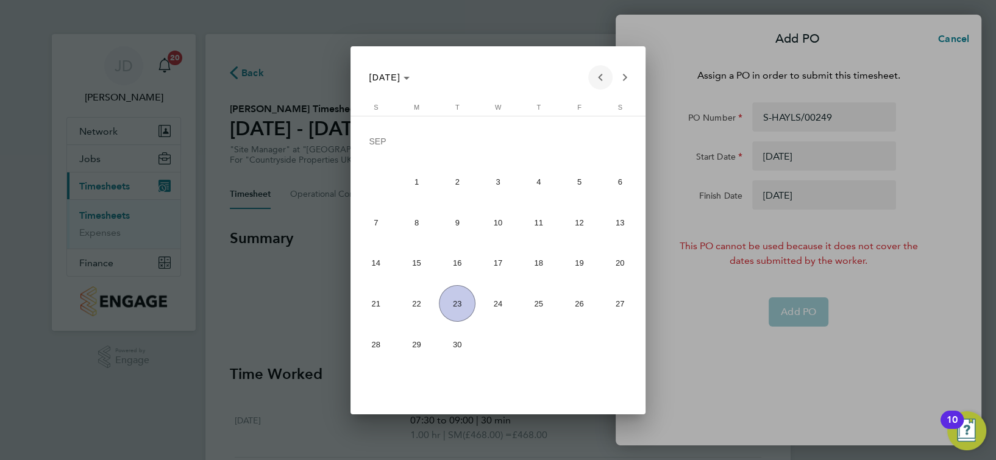
click at [596, 76] on span "Previous month" at bounding box center [600, 77] width 24 height 24
click at [420, 225] on span "11" at bounding box center [416, 225] width 37 height 37
type input "[DATE]"
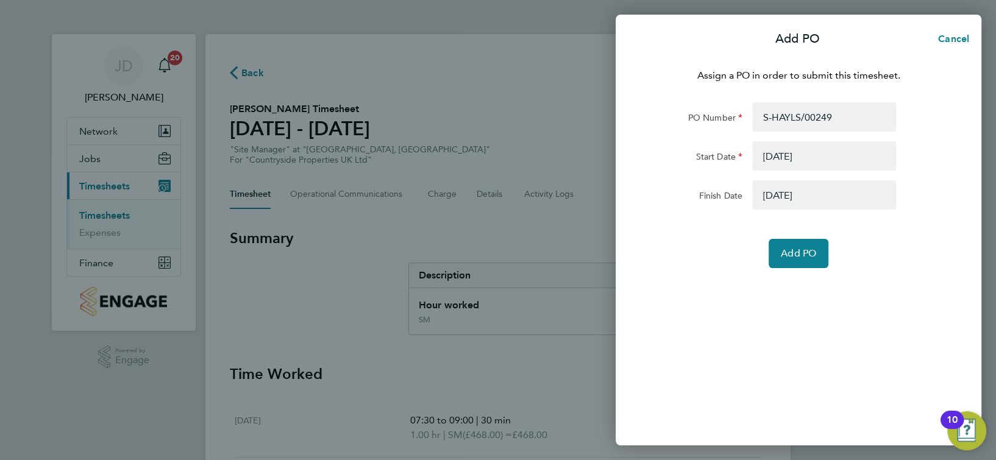
click at [826, 193] on button "button" at bounding box center [825, 195] width 144 height 29
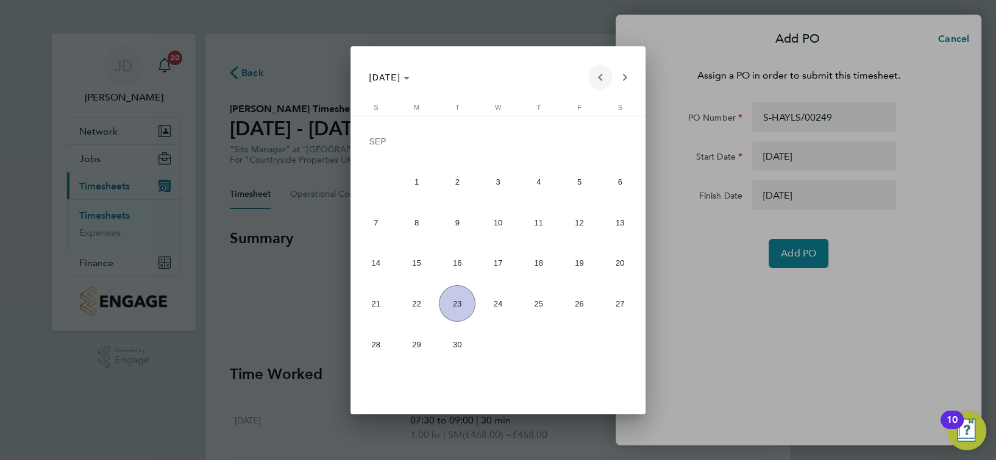
click at [604, 81] on span "Previous month" at bounding box center [600, 77] width 24 height 24
click at [377, 265] on span "17" at bounding box center [376, 266] width 37 height 37
type input "[DATE]"
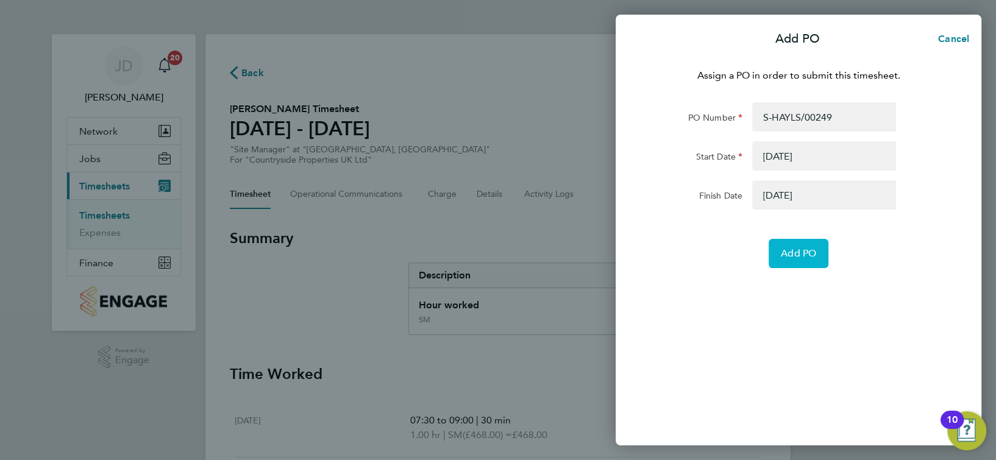
click at [819, 245] on button "Add PO" at bounding box center [799, 253] width 60 height 29
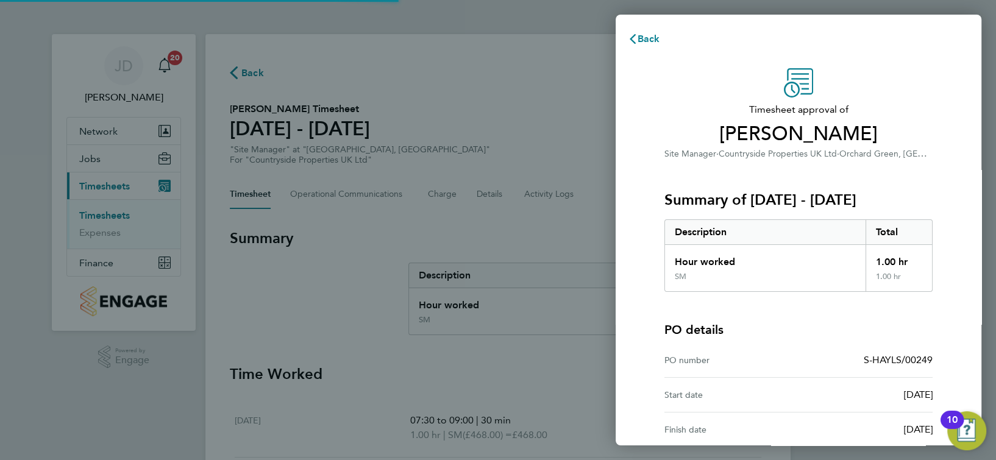
scroll to position [123, 0]
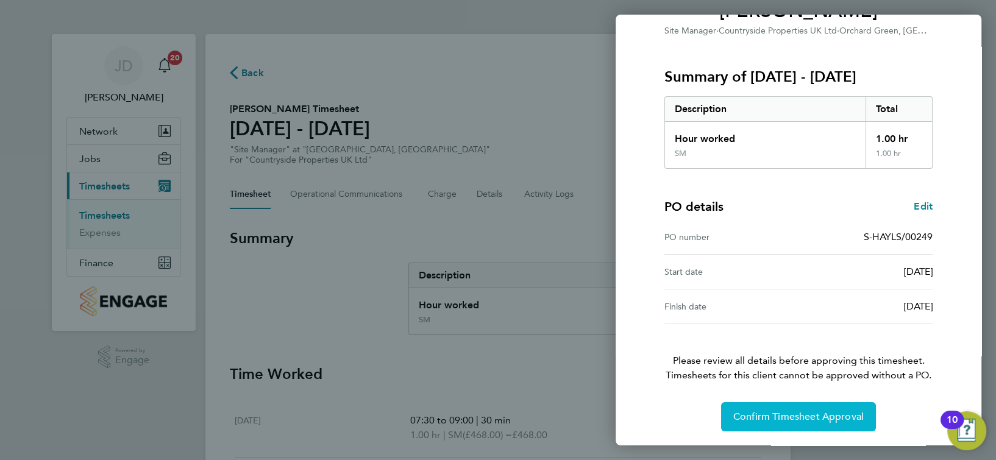
click at [810, 420] on span "Confirm Timesheet Approval" at bounding box center [799, 417] width 131 height 12
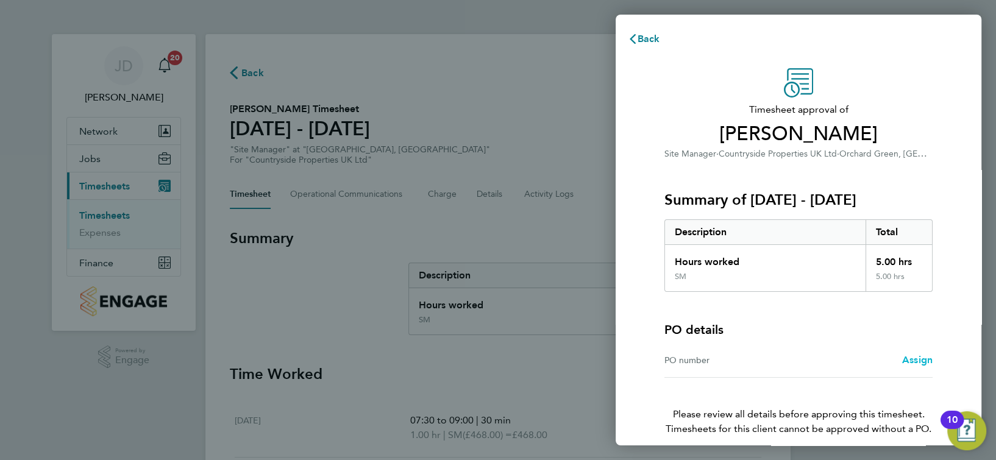
click at [921, 358] on span "Assign" at bounding box center [918, 360] width 30 height 12
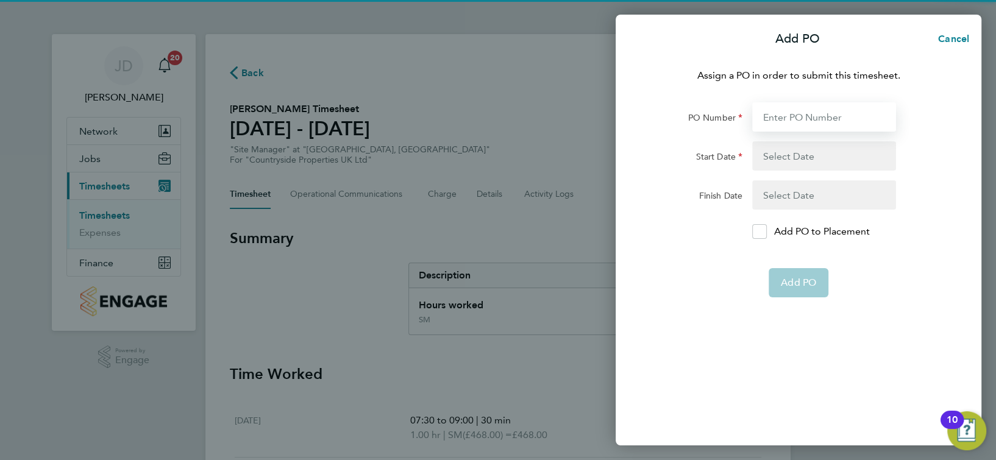
click at [812, 107] on input "PO Number" at bounding box center [825, 116] width 144 height 29
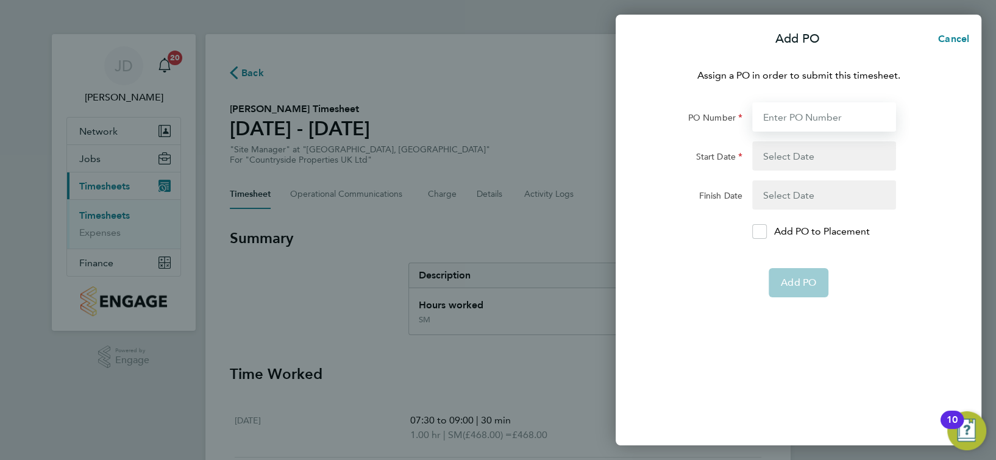
type input "S-HAYLS/00249"
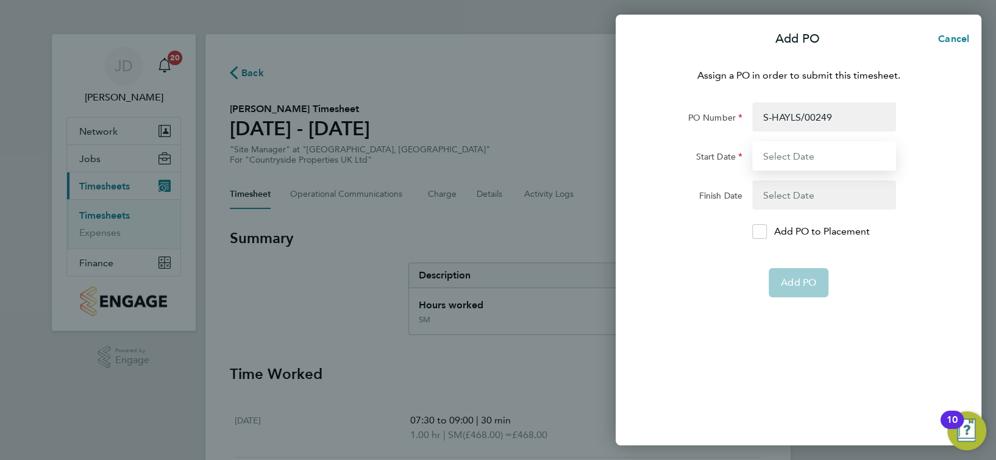
type input "[DATE]"
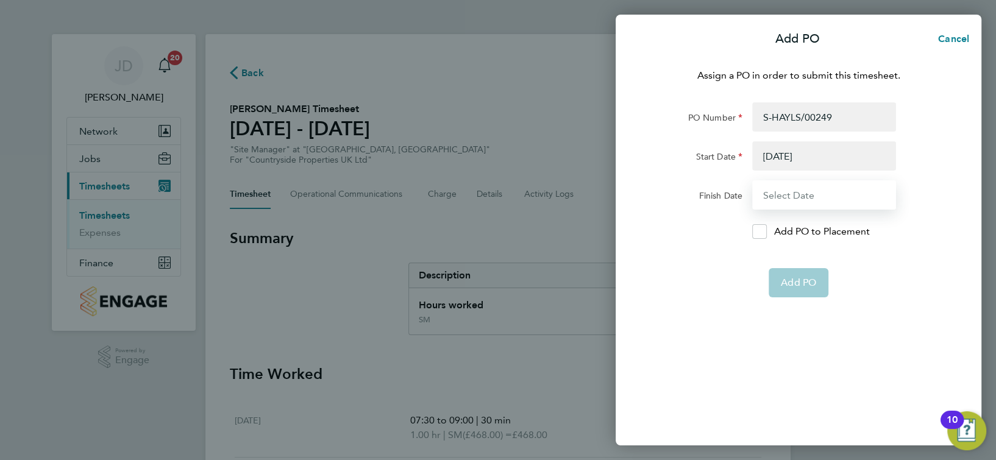
type input "[DATE]"
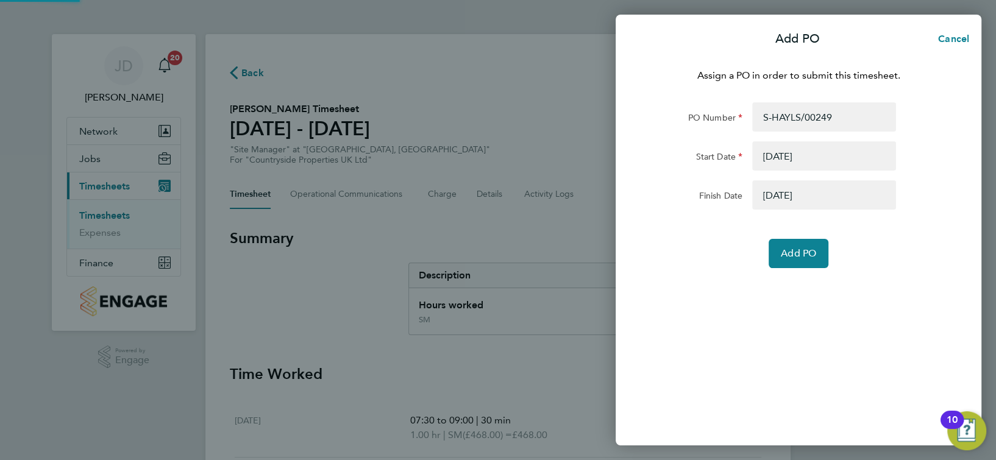
click at [801, 157] on button "button" at bounding box center [825, 155] width 144 height 29
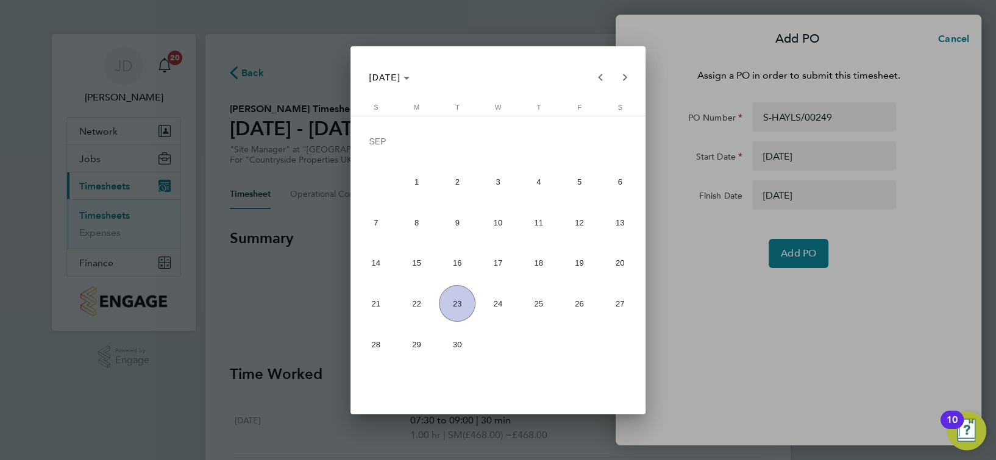
click at [839, 233] on div at bounding box center [498, 230] width 996 height 460
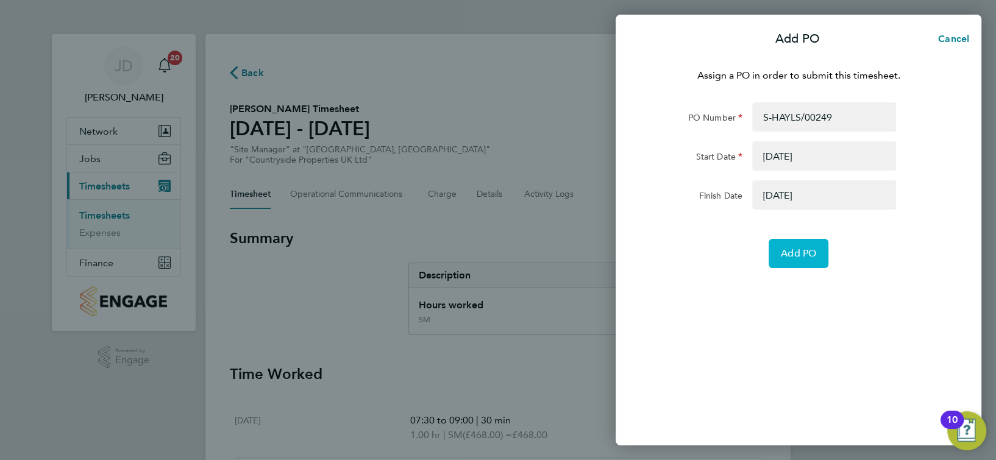
click at [801, 252] on span "Add PO" at bounding box center [798, 254] width 35 height 12
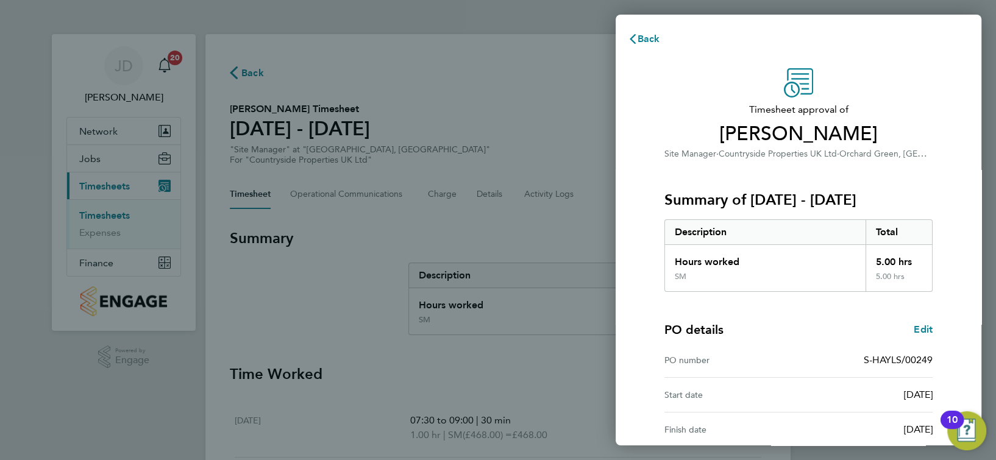
scroll to position [123, 0]
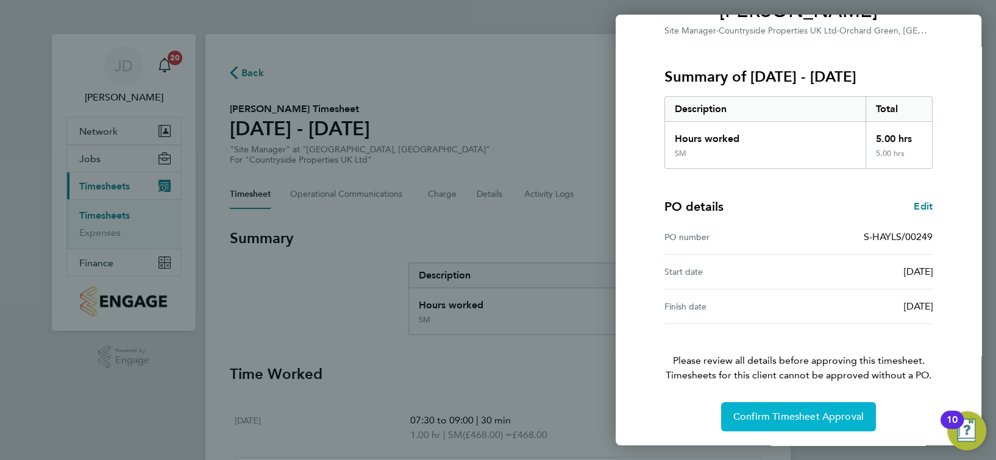
click at [787, 412] on span "Confirm Timesheet Approval" at bounding box center [799, 417] width 131 height 12
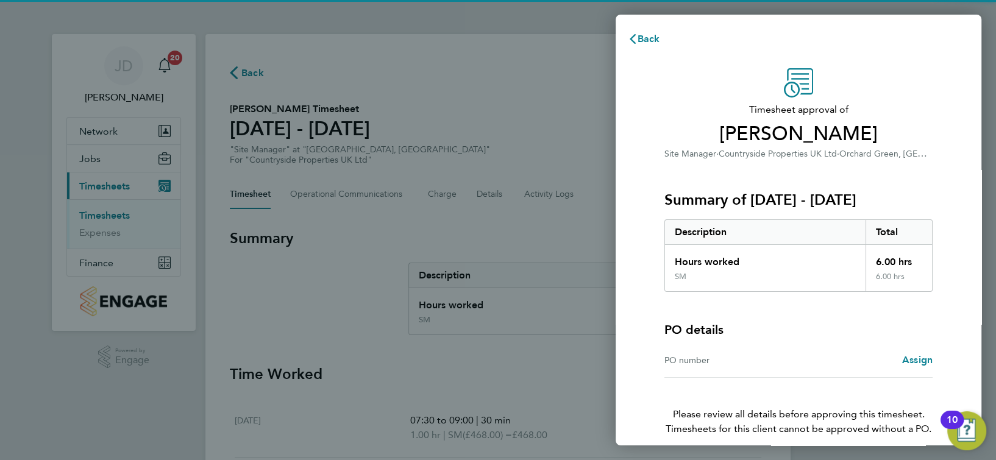
scroll to position [54, 0]
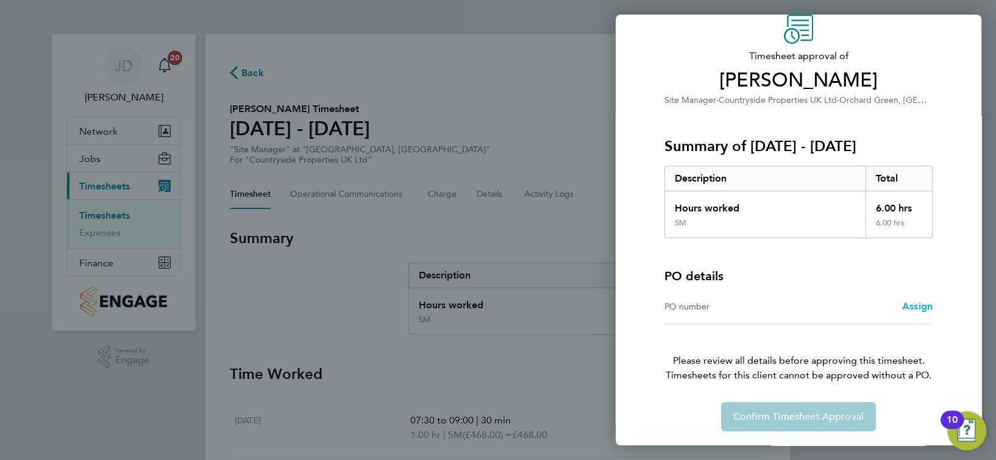
click at [926, 304] on span "Assign" at bounding box center [918, 307] width 30 height 12
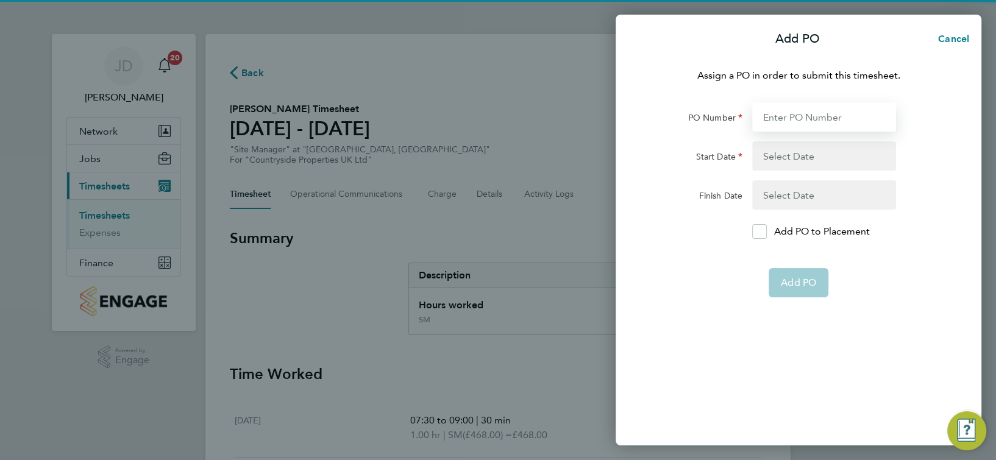
click at [851, 117] on input "PO Number" at bounding box center [825, 116] width 144 height 29
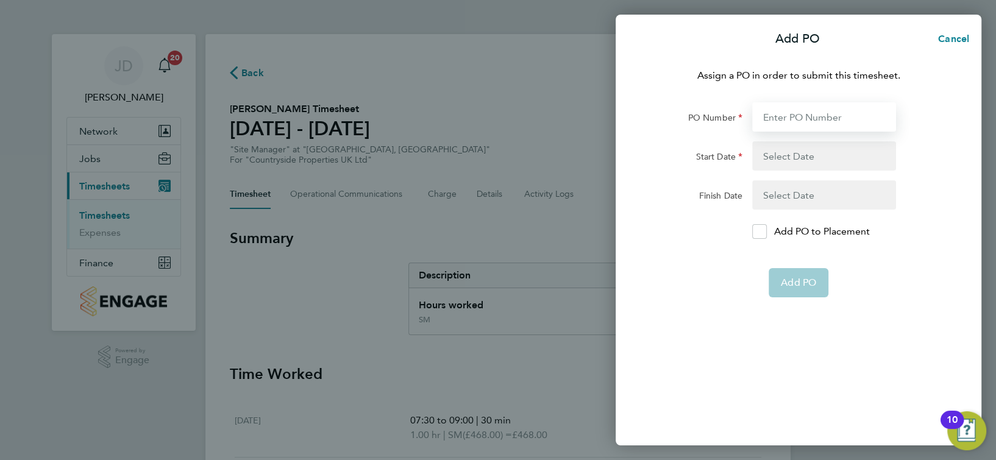
type input "S-HAYLS/00249"
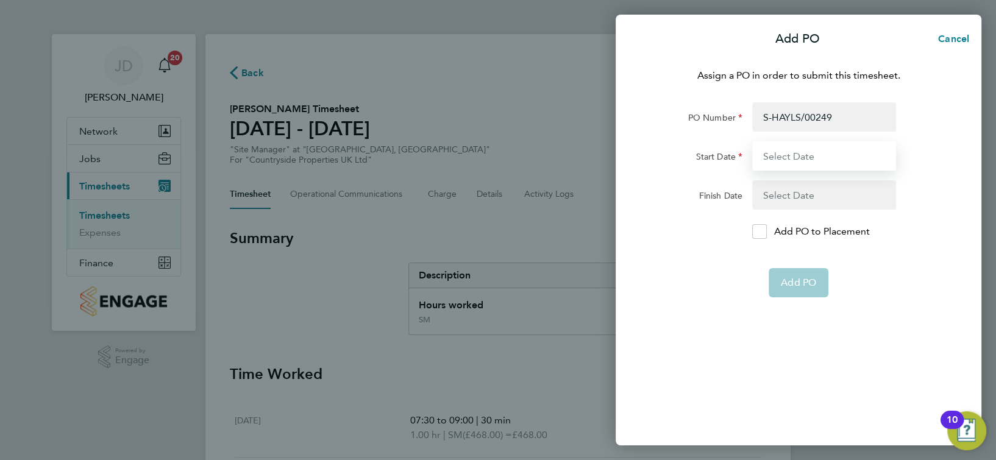
type input "[DATE]"
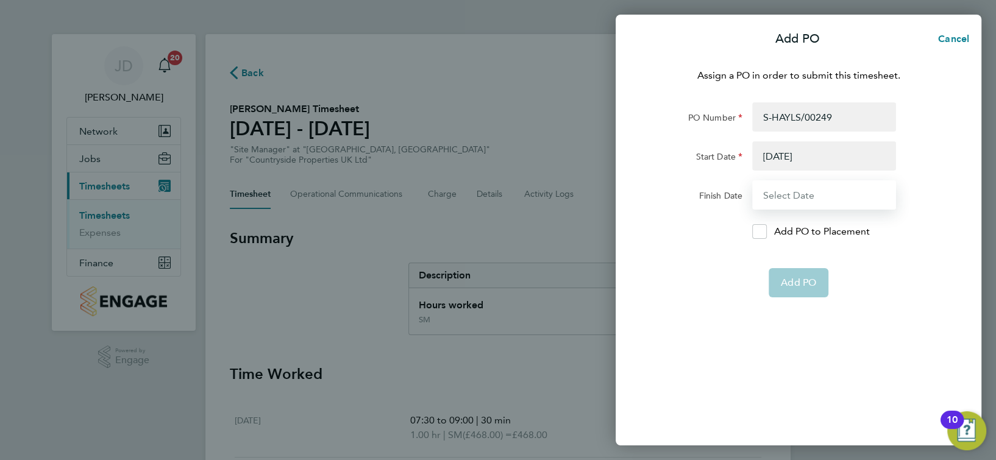
type input "[DATE]"
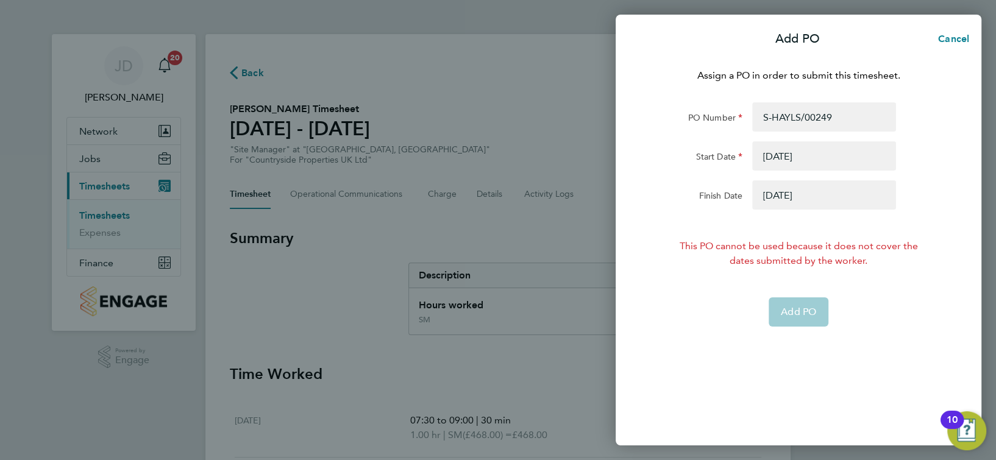
click at [801, 162] on button "button" at bounding box center [825, 155] width 144 height 29
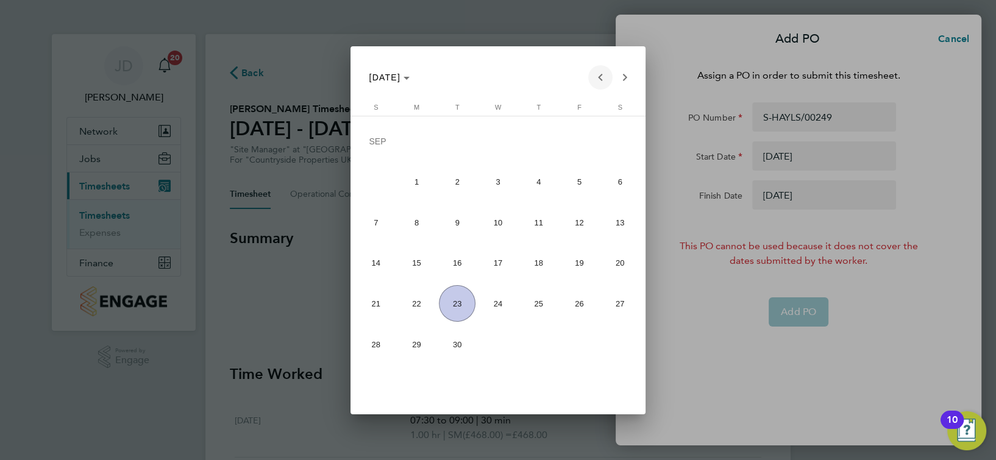
click at [602, 77] on span "Previous month" at bounding box center [600, 77] width 24 height 24
click at [414, 182] on span "4" at bounding box center [416, 184] width 37 height 37
type input "[DATE]"
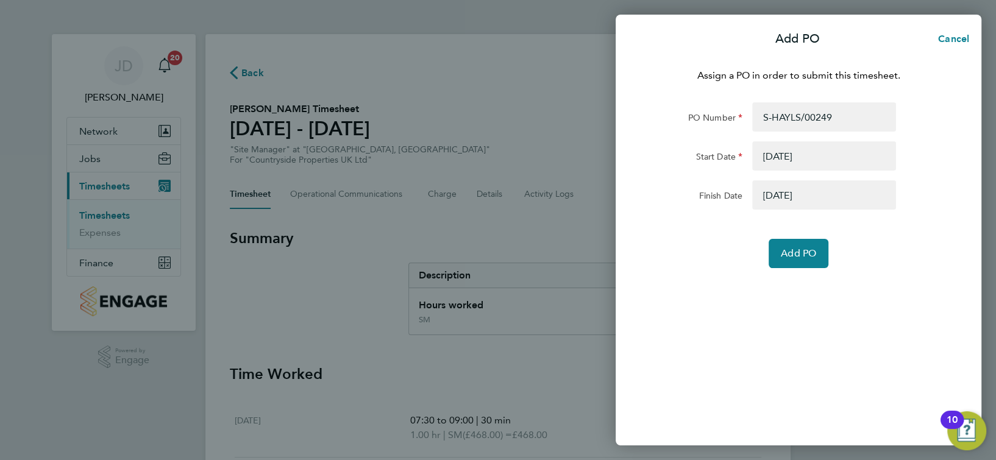
click at [852, 188] on button "button" at bounding box center [825, 195] width 144 height 29
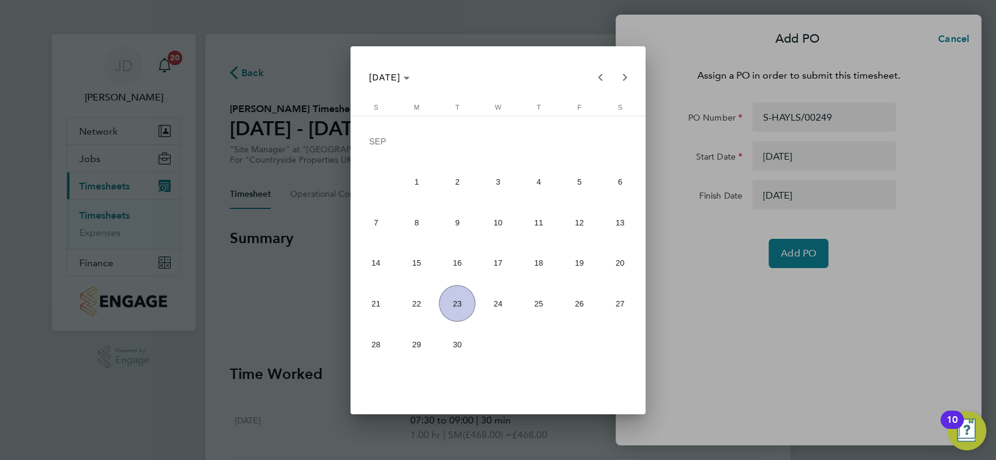
click at [586, 78] on div "[DATE] [DATE]" at bounding box center [497, 77] width 277 height 24
click at [595, 77] on span "Previous month" at bounding box center [600, 77] width 24 height 24
click at [380, 221] on span "10" at bounding box center [376, 225] width 37 height 37
type input "[DATE]"
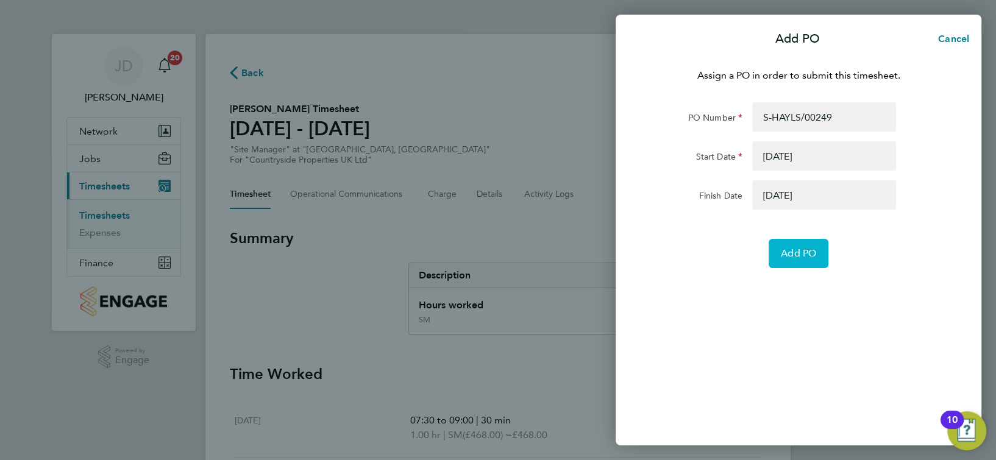
click at [793, 260] on button "Add PO" at bounding box center [799, 253] width 60 height 29
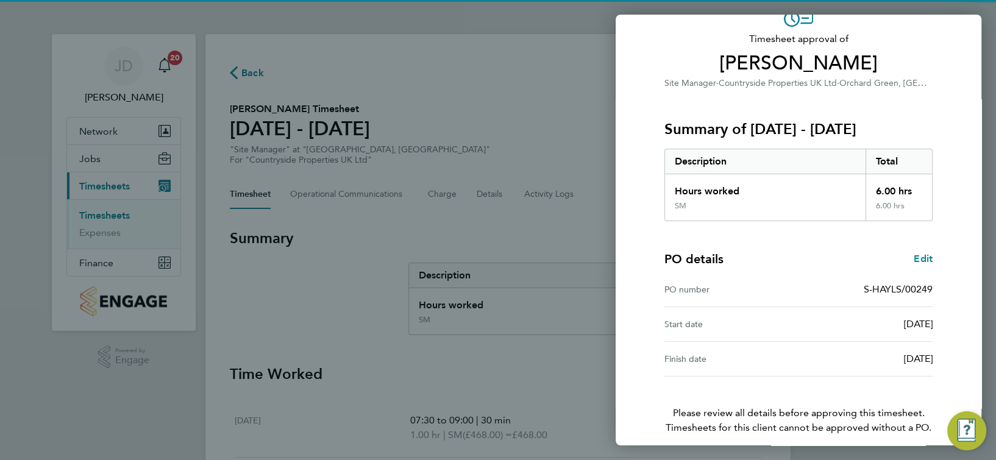
scroll to position [123, 0]
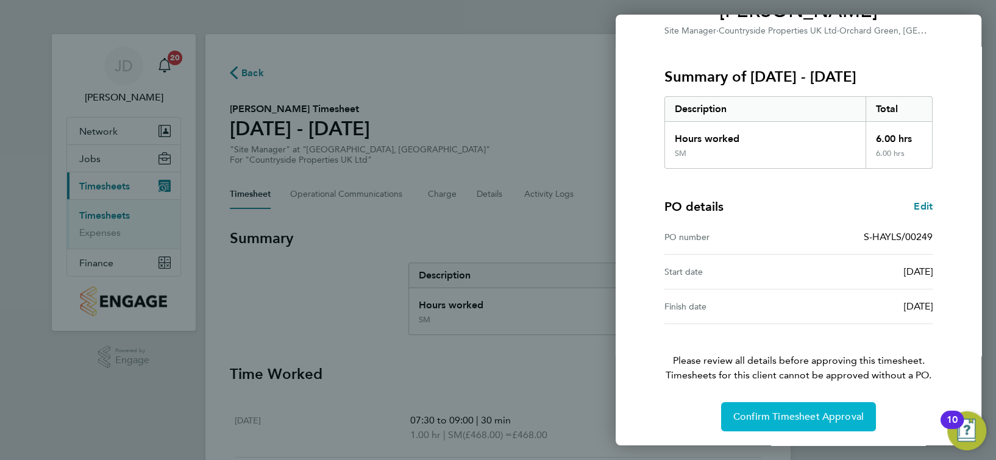
click at [805, 411] on span "Confirm Timesheet Approval" at bounding box center [799, 417] width 131 height 12
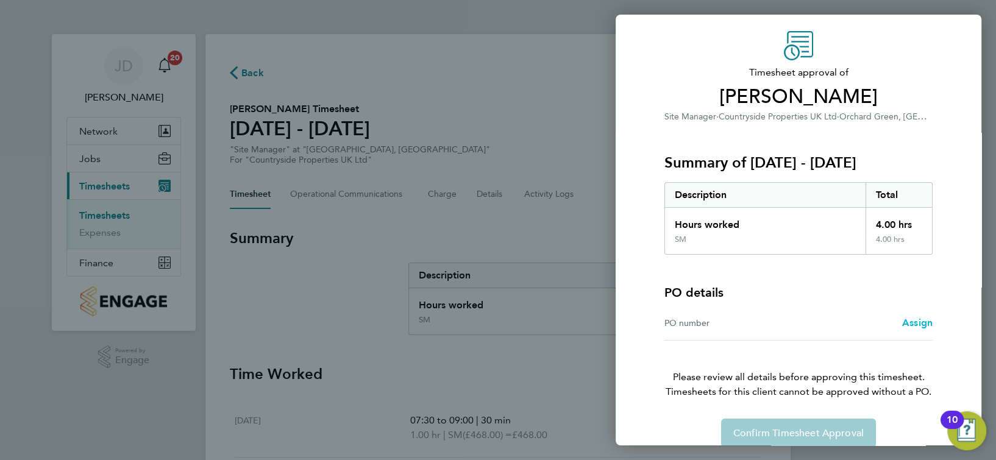
scroll to position [54, 0]
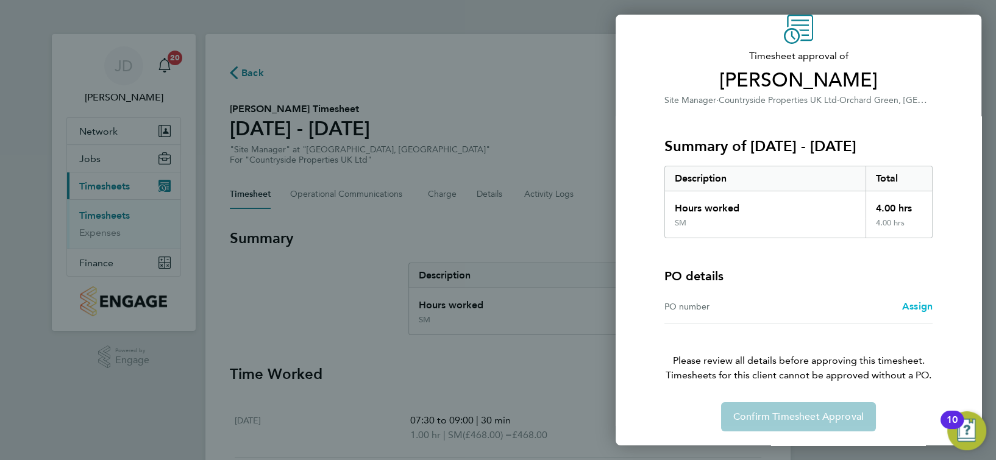
click at [915, 302] on span "Assign" at bounding box center [918, 307] width 30 height 12
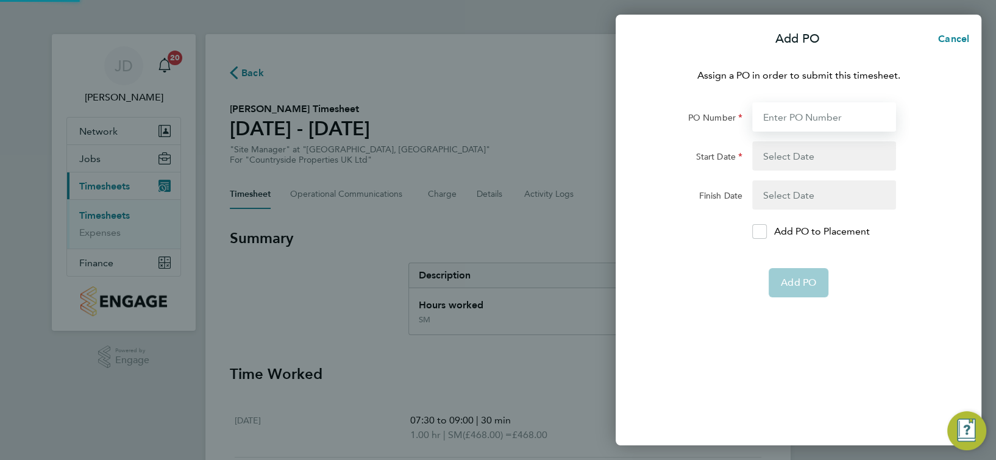
click at [804, 112] on input "PO Number" at bounding box center [825, 116] width 144 height 29
type input "S-HAYLS/00249"
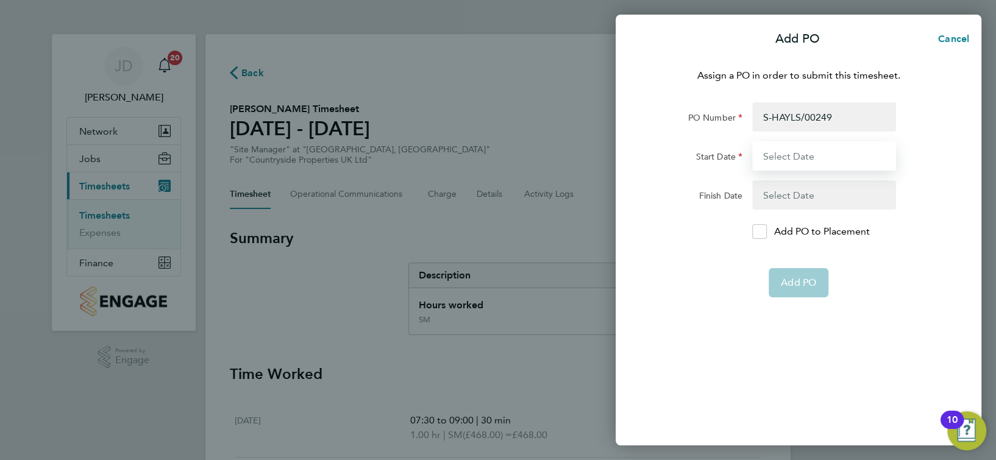
type input "[DATE]"
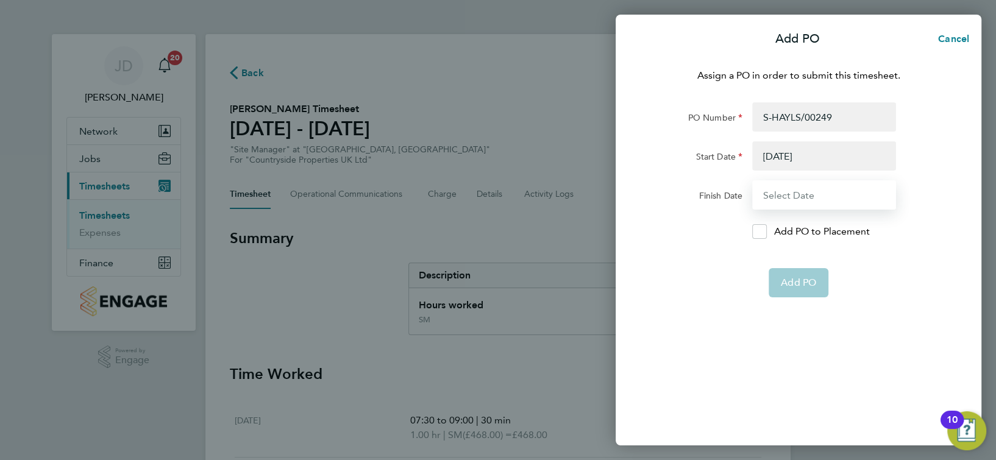
type input "[DATE]"
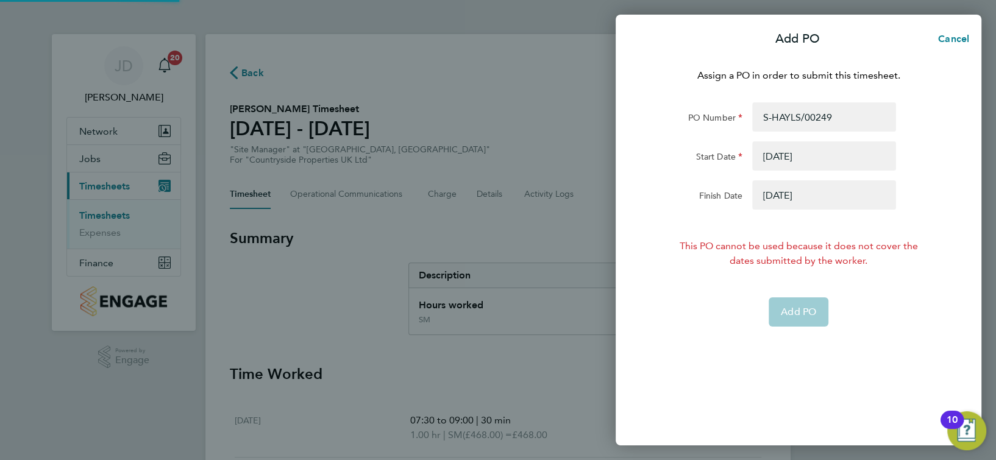
click at [787, 153] on button "button" at bounding box center [825, 155] width 144 height 29
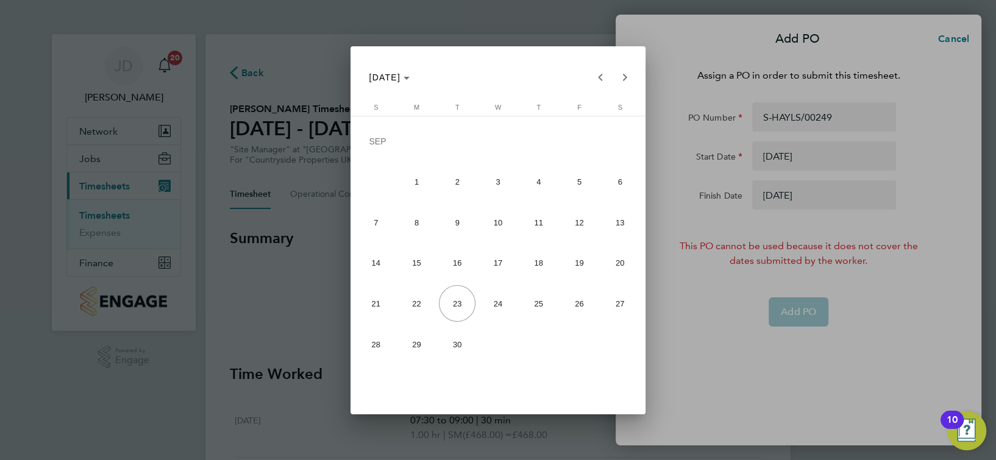
click at [587, 74] on div "[DATE] [DATE]" at bounding box center [497, 77] width 277 height 24
click at [599, 75] on span "Previous month" at bounding box center [600, 77] width 24 height 24
click at [409, 342] on span "28" at bounding box center [416, 344] width 37 height 37
type input "[DATE]"
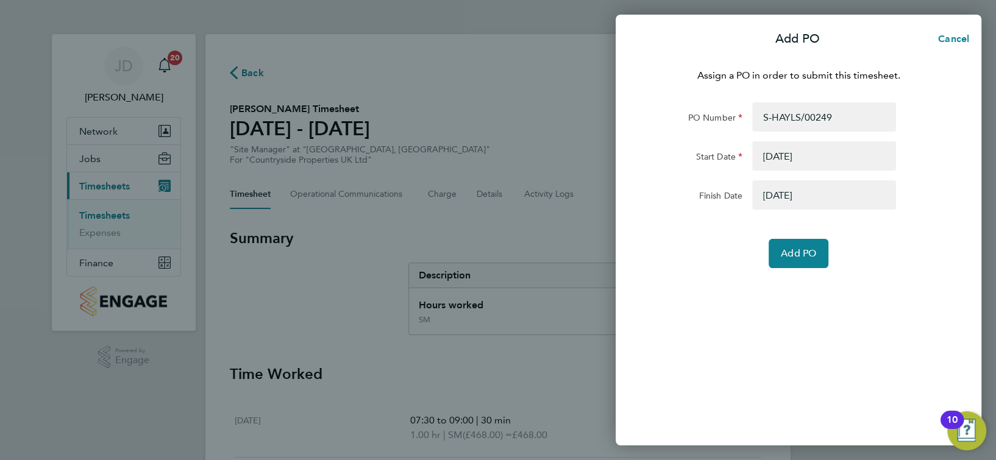
click at [790, 191] on button "button" at bounding box center [825, 195] width 144 height 29
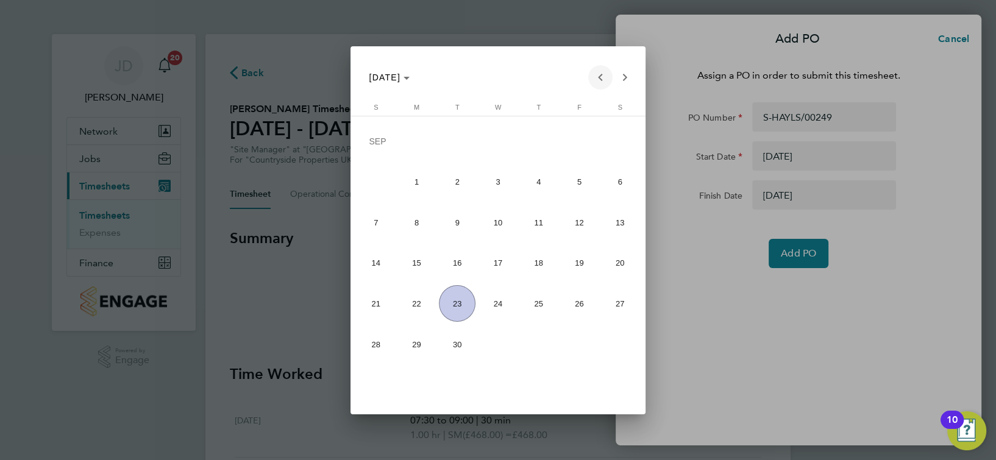
click at [598, 74] on span "Previous month" at bounding box center [600, 77] width 24 height 24
click at [381, 183] on span "3" at bounding box center [376, 184] width 37 height 37
type input "[DATE]"
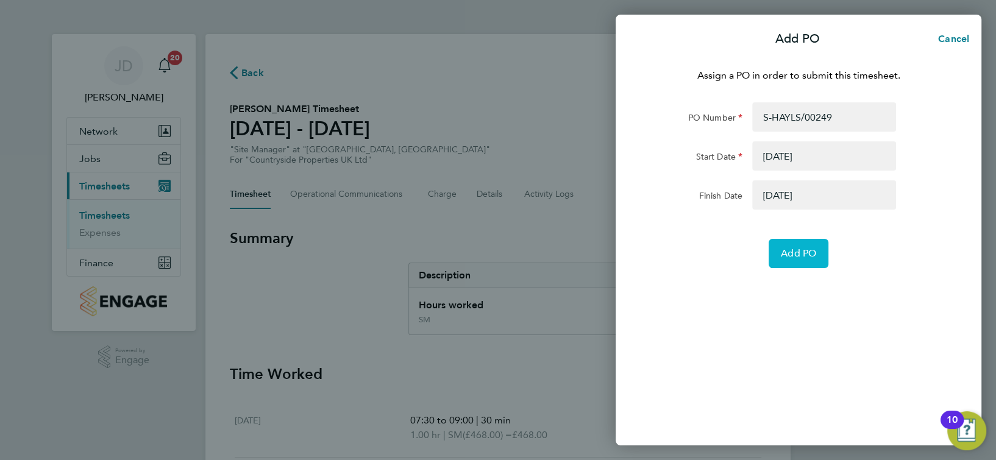
click at [797, 249] on span "Add PO" at bounding box center [798, 254] width 35 height 12
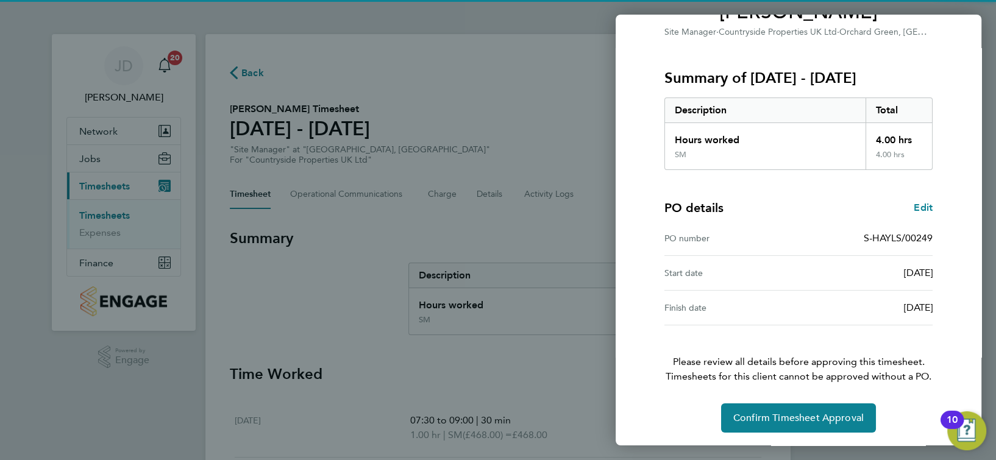
scroll to position [123, 0]
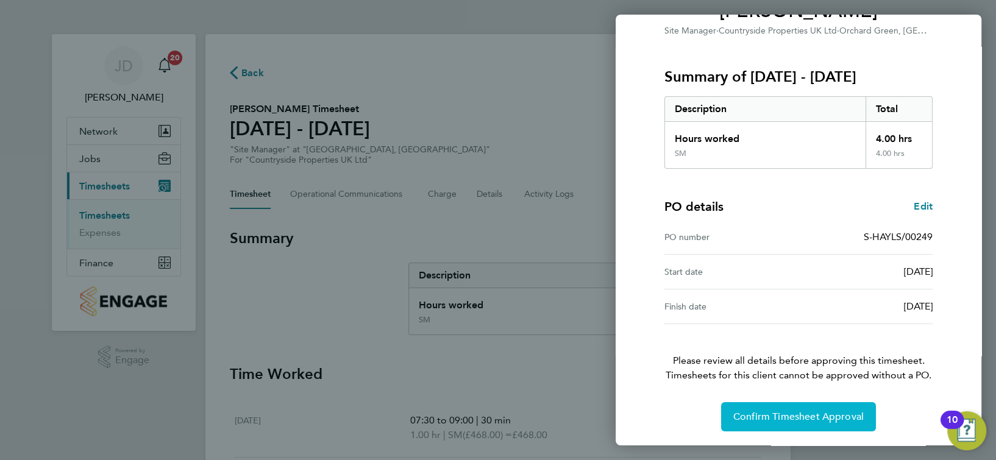
click at [812, 404] on button "Confirm Timesheet Approval" at bounding box center [798, 416] width 155 height 29
